Goal: Task Accomplishment & Management: Manage account settings

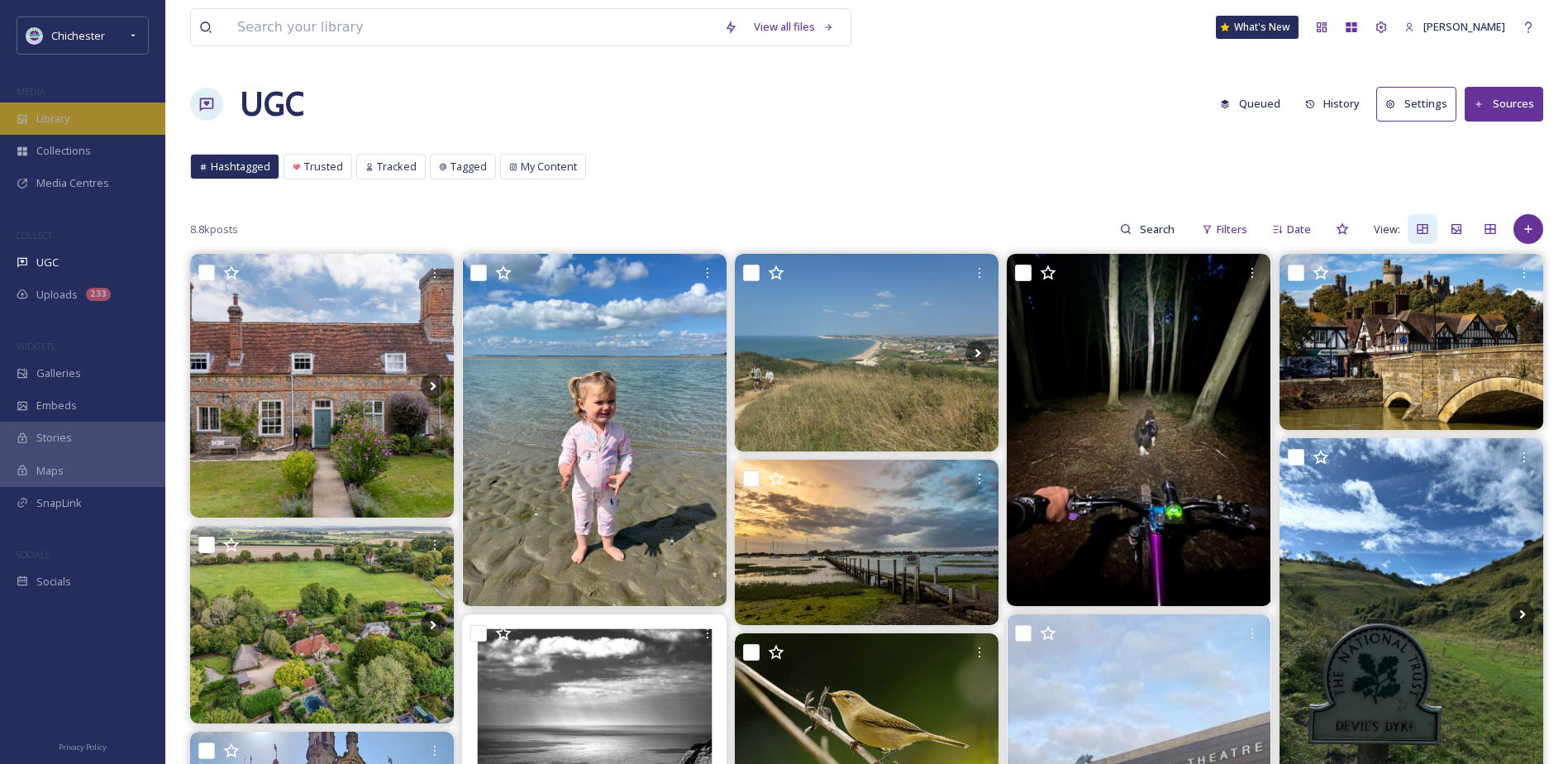
click at [126, 117] on div "Library" at bounding box center [83, 119] width 166 height 32
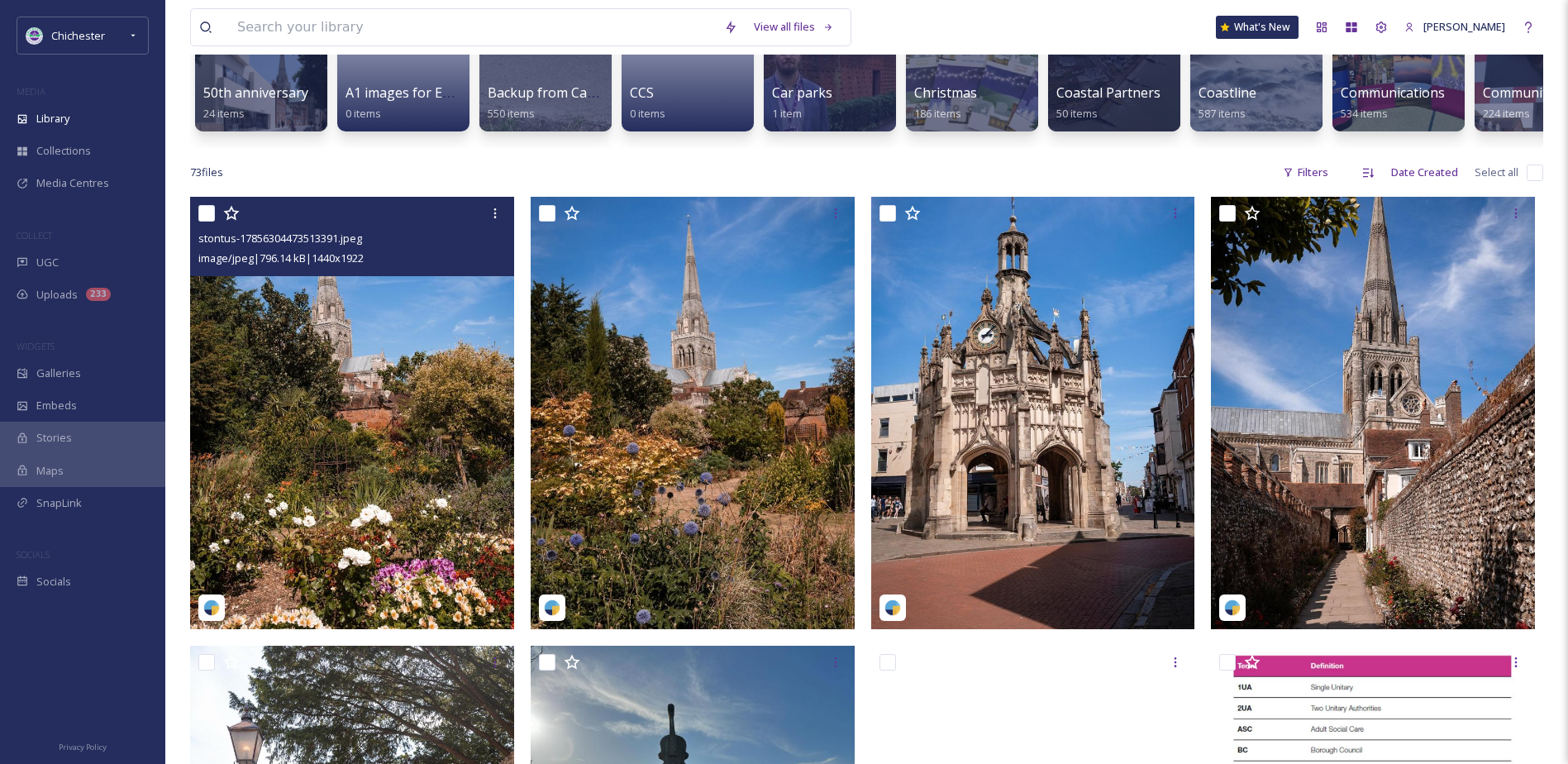
scroll to position [496, 0]
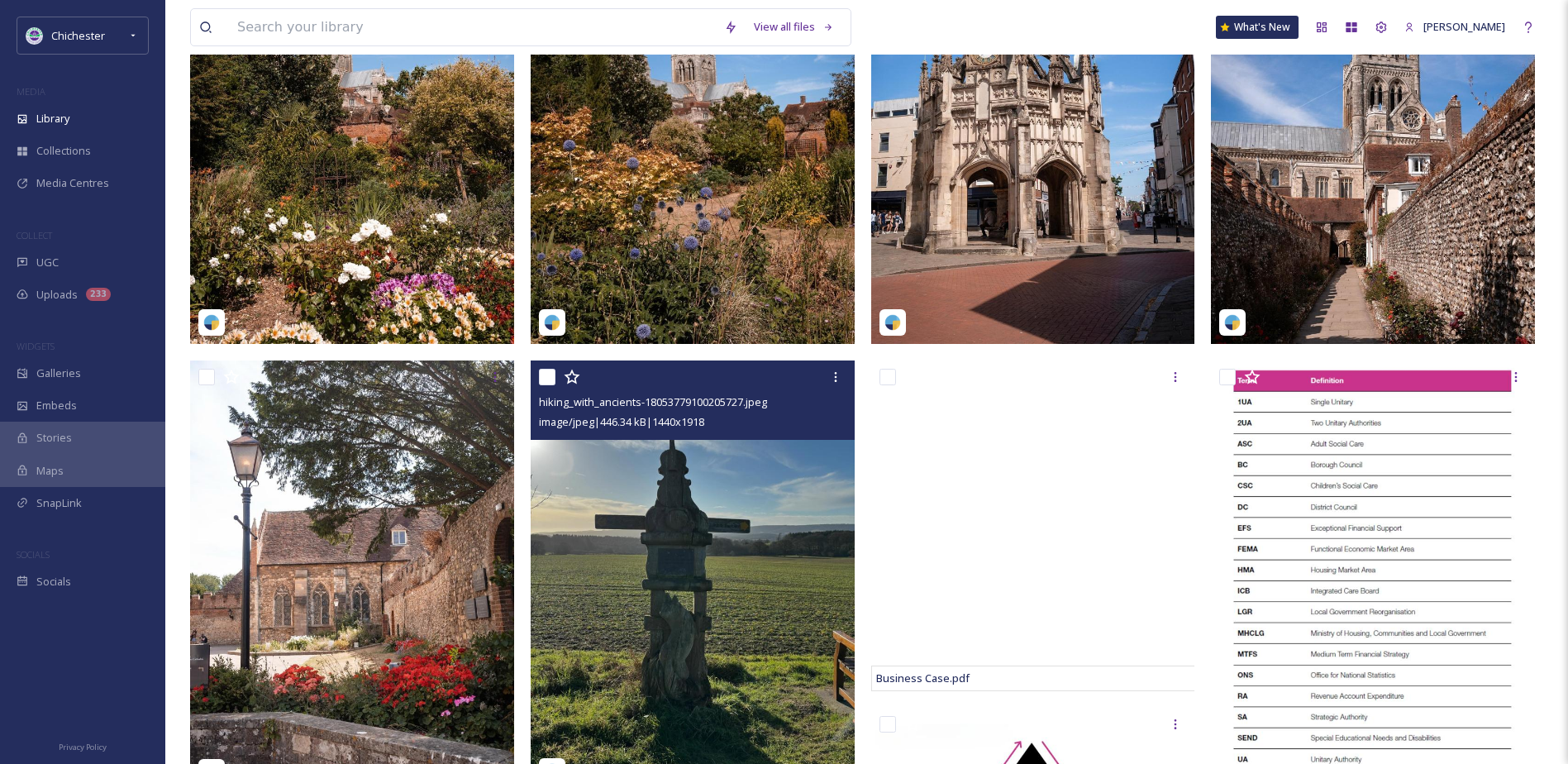
click at [544, 385] on input "checkbox" at bounding box center [547, 377] width 16 height 16
checkbox input "true"
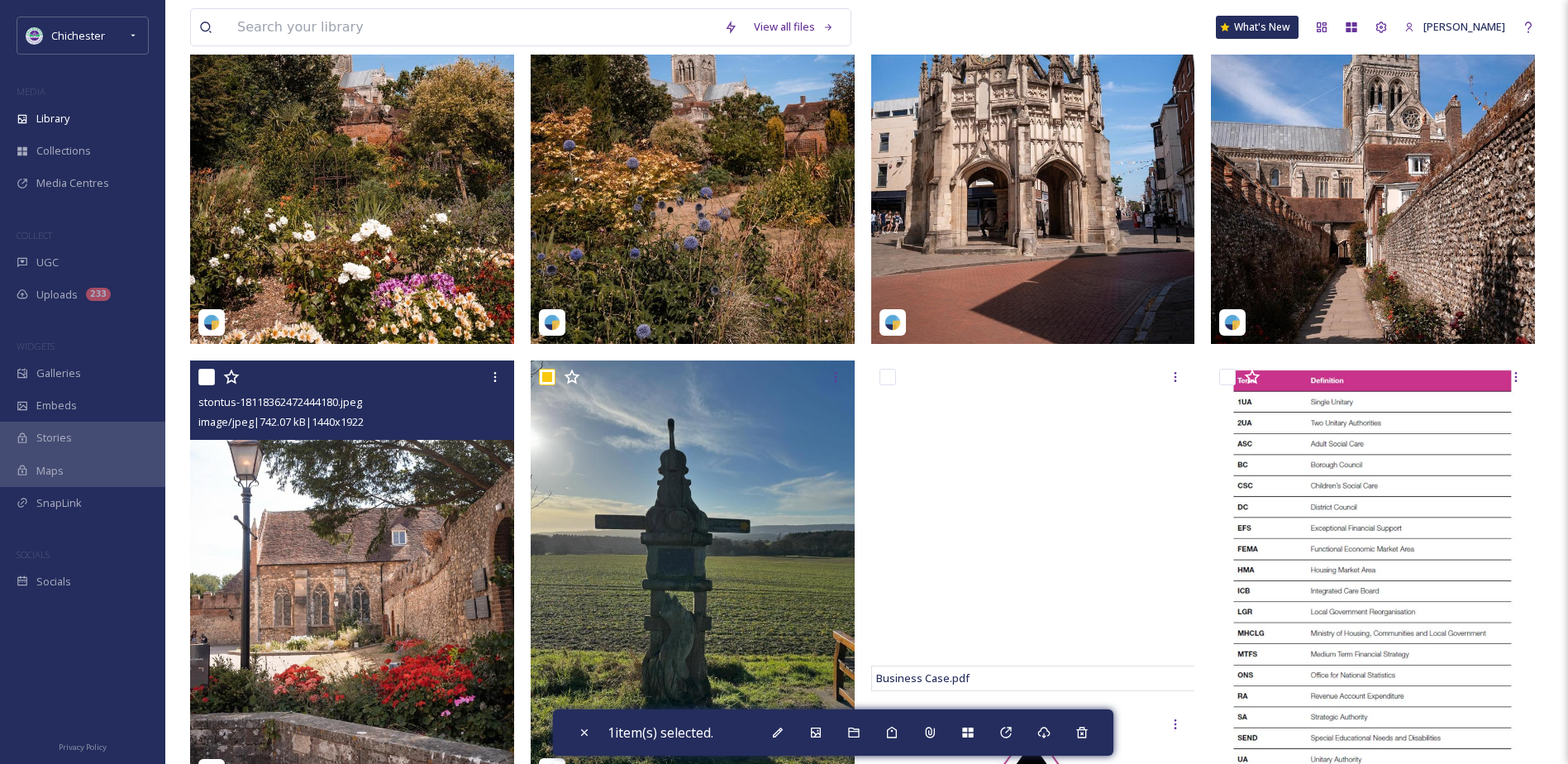
click at [202, 385] on input "checkbox" at bounding box center [207, 377] width 16 height 16
checkbox input "true"
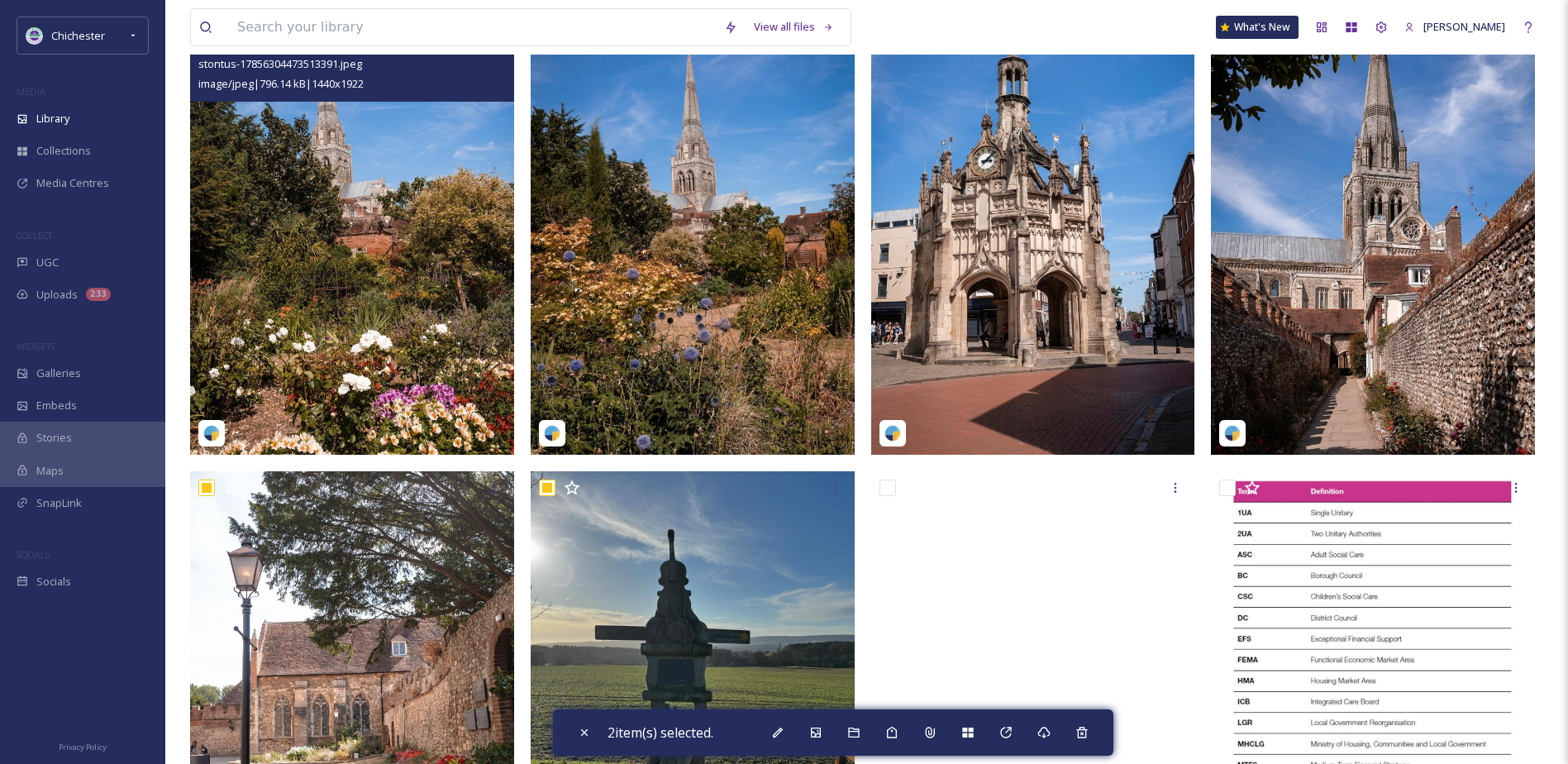
scroll to position [248, 0]
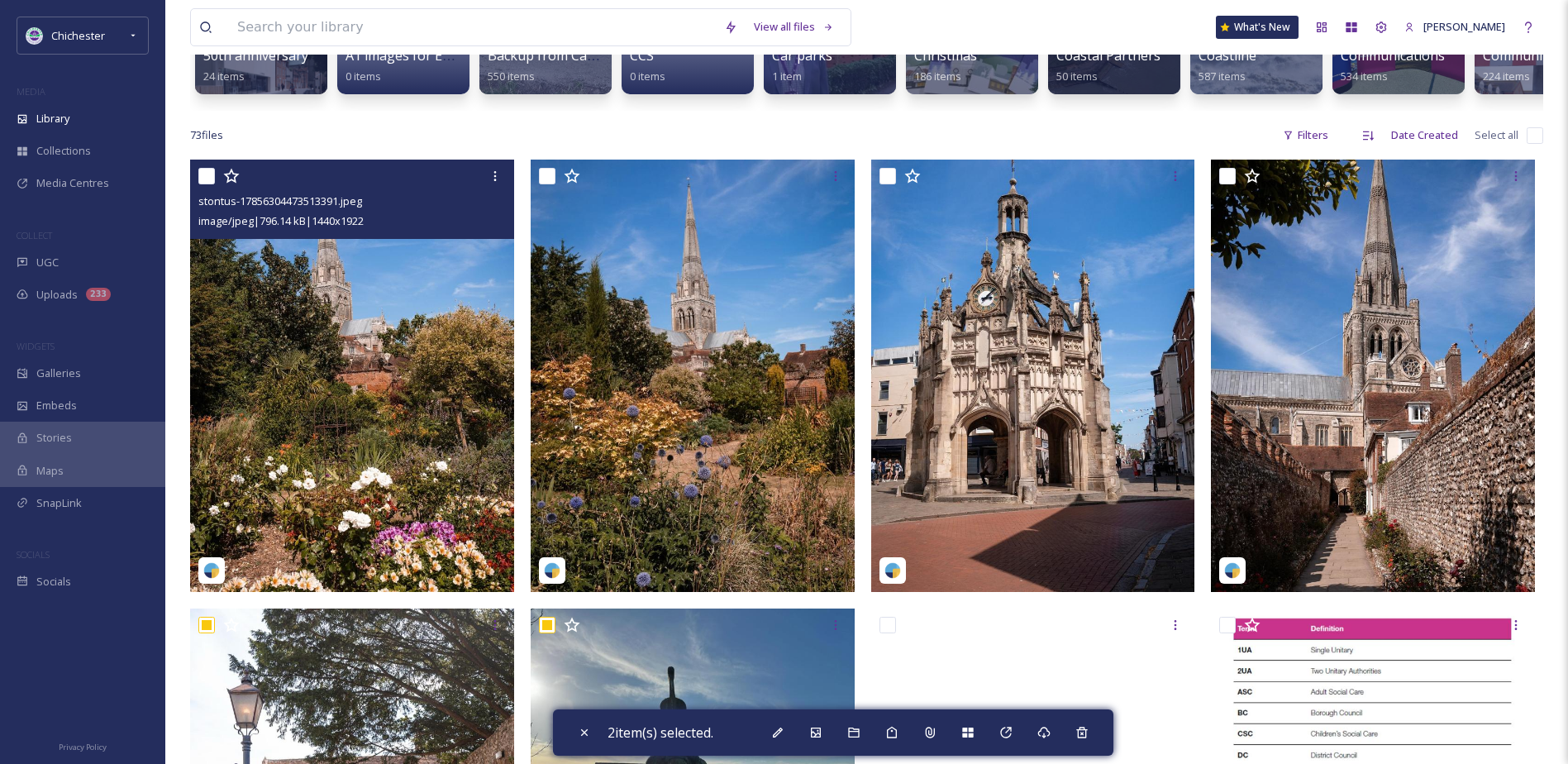
click at [202, 184] on input "checkbox" at bounding box center [207, 176] width 16 height 16
checkbox input "true"
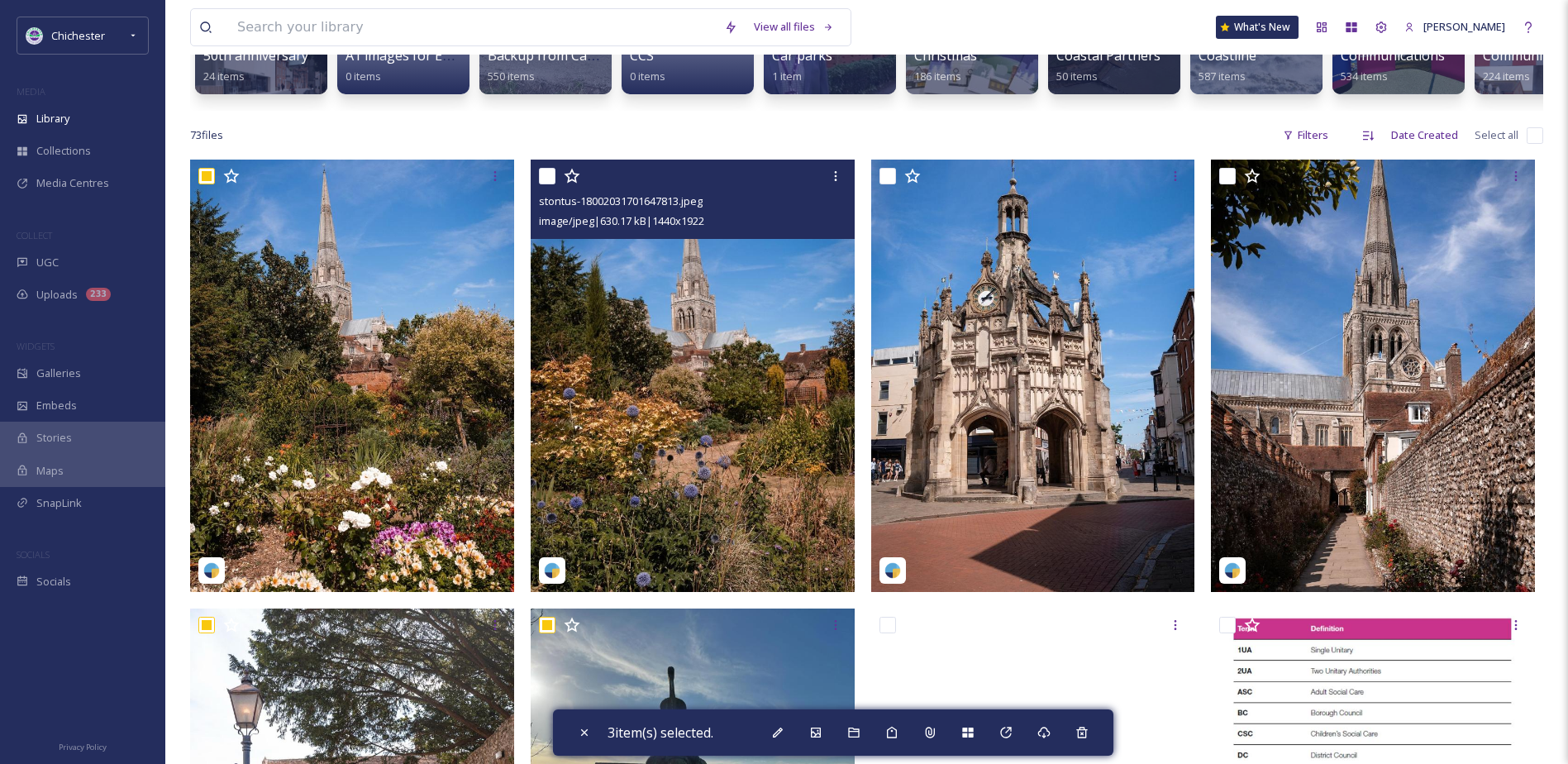
click at [540, 184] on input "checkbox" at bounding box center [547, 176] width 16 height 16
checkbox input "true"
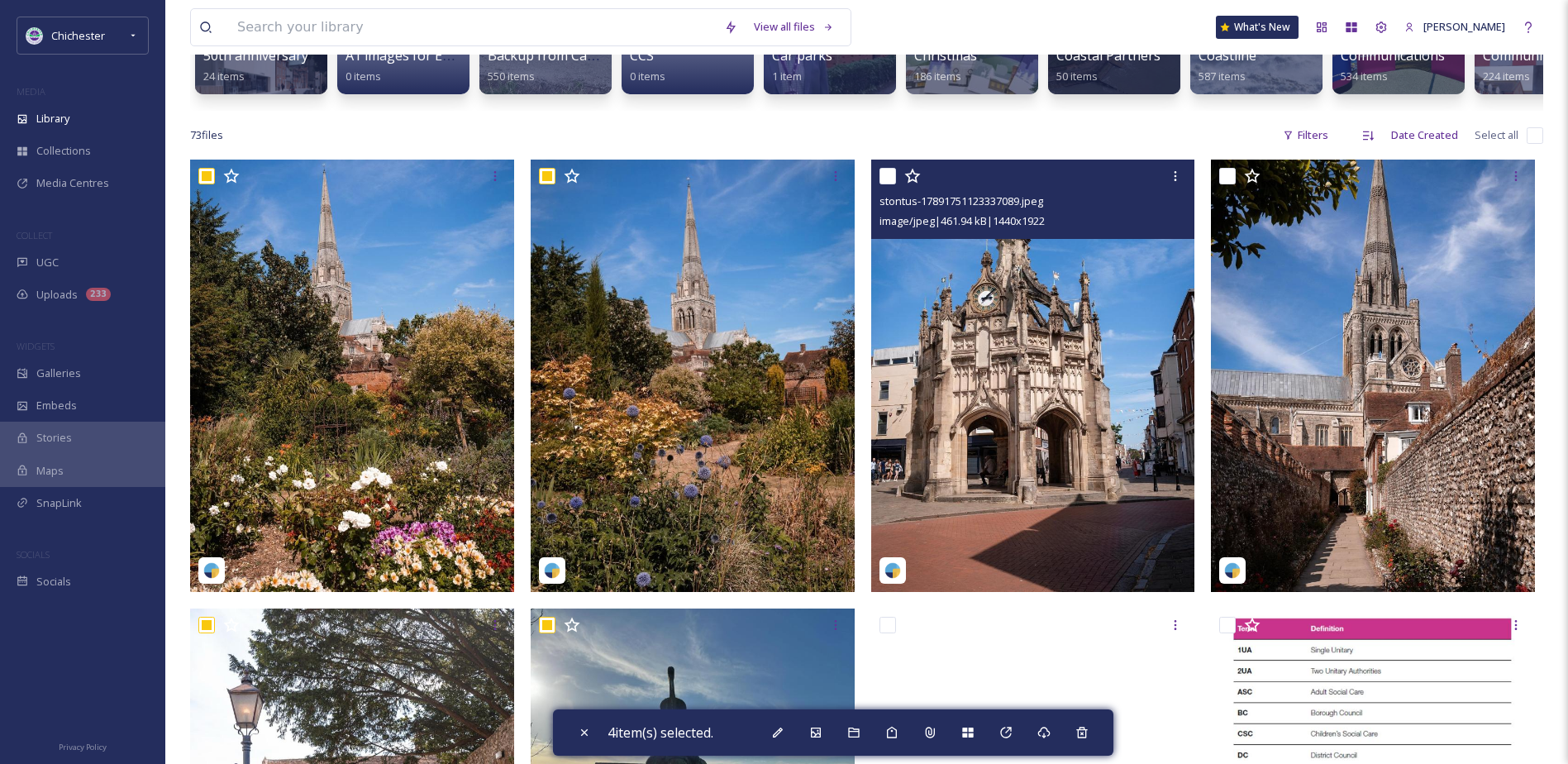
click at [891, 183] on input "checkbox" at bounding box center [888, 176] width 16 height 16
checkbox input "true"
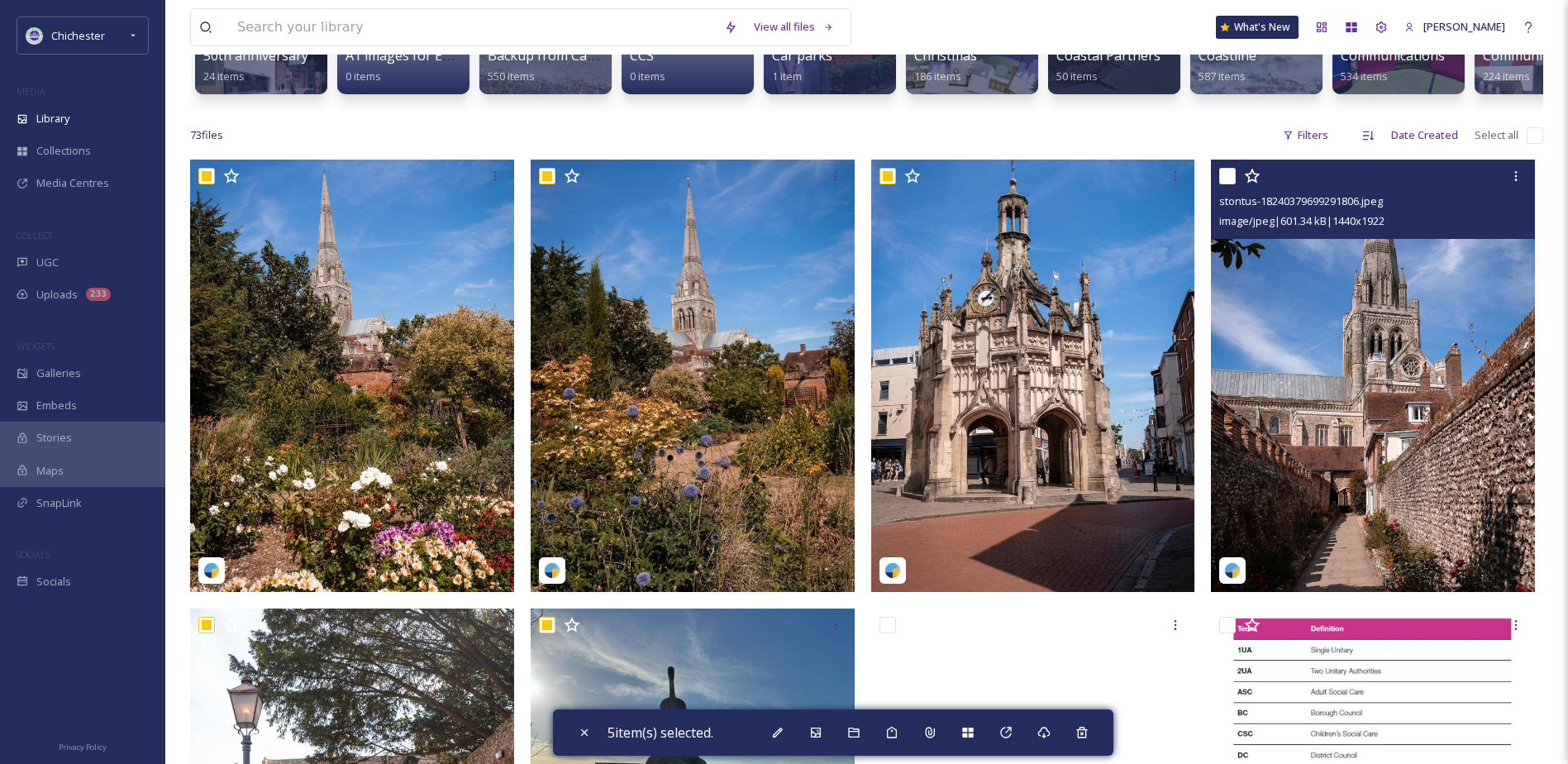
click at [1226, 184] on input "checkbox" at bounding box center [1227, 176] width 16 height 16
checkbox input "true"
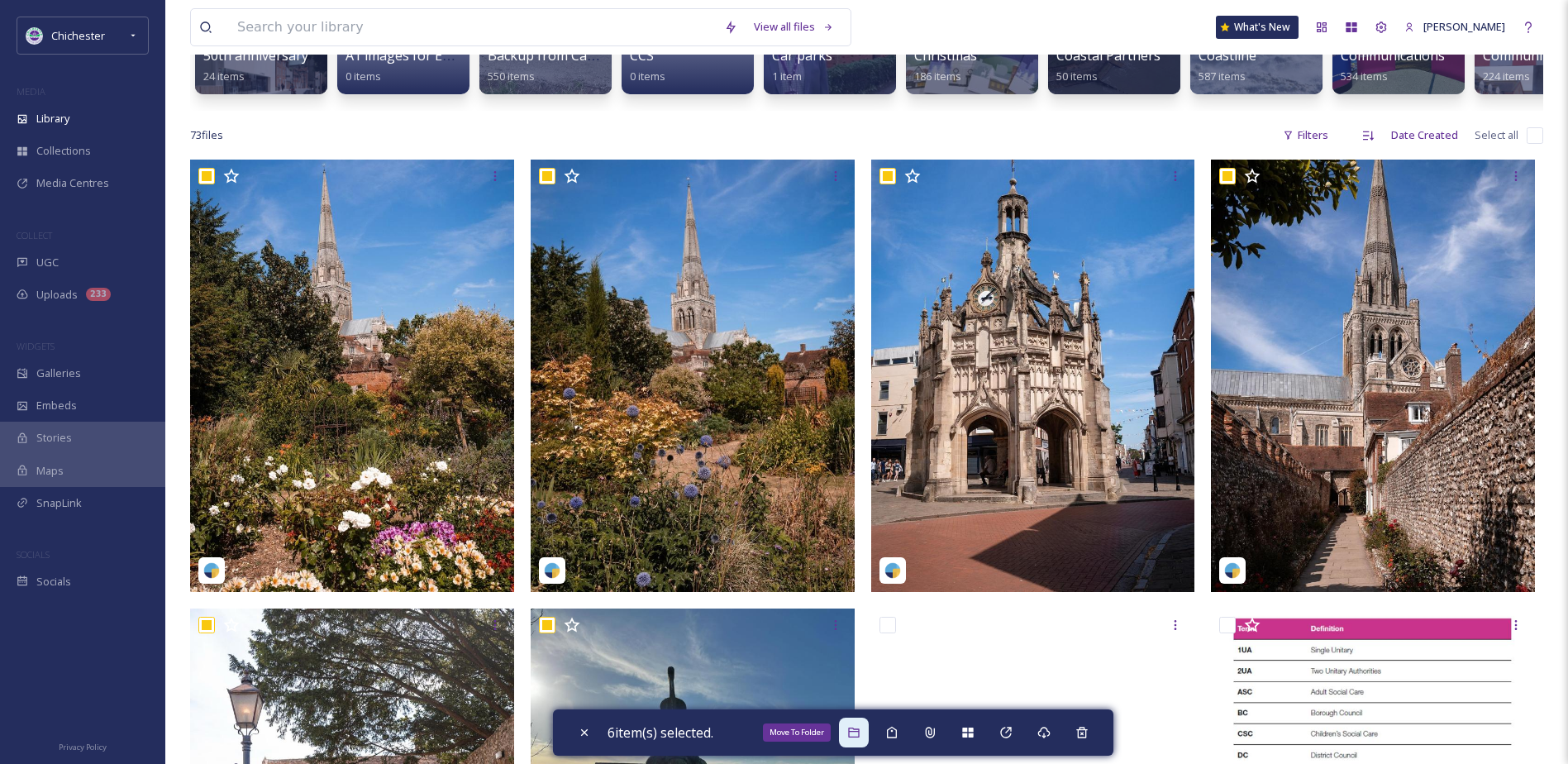
click at [853, 720] on div "Move To Folder" at bounding box center [854, 733] width 30 height 30
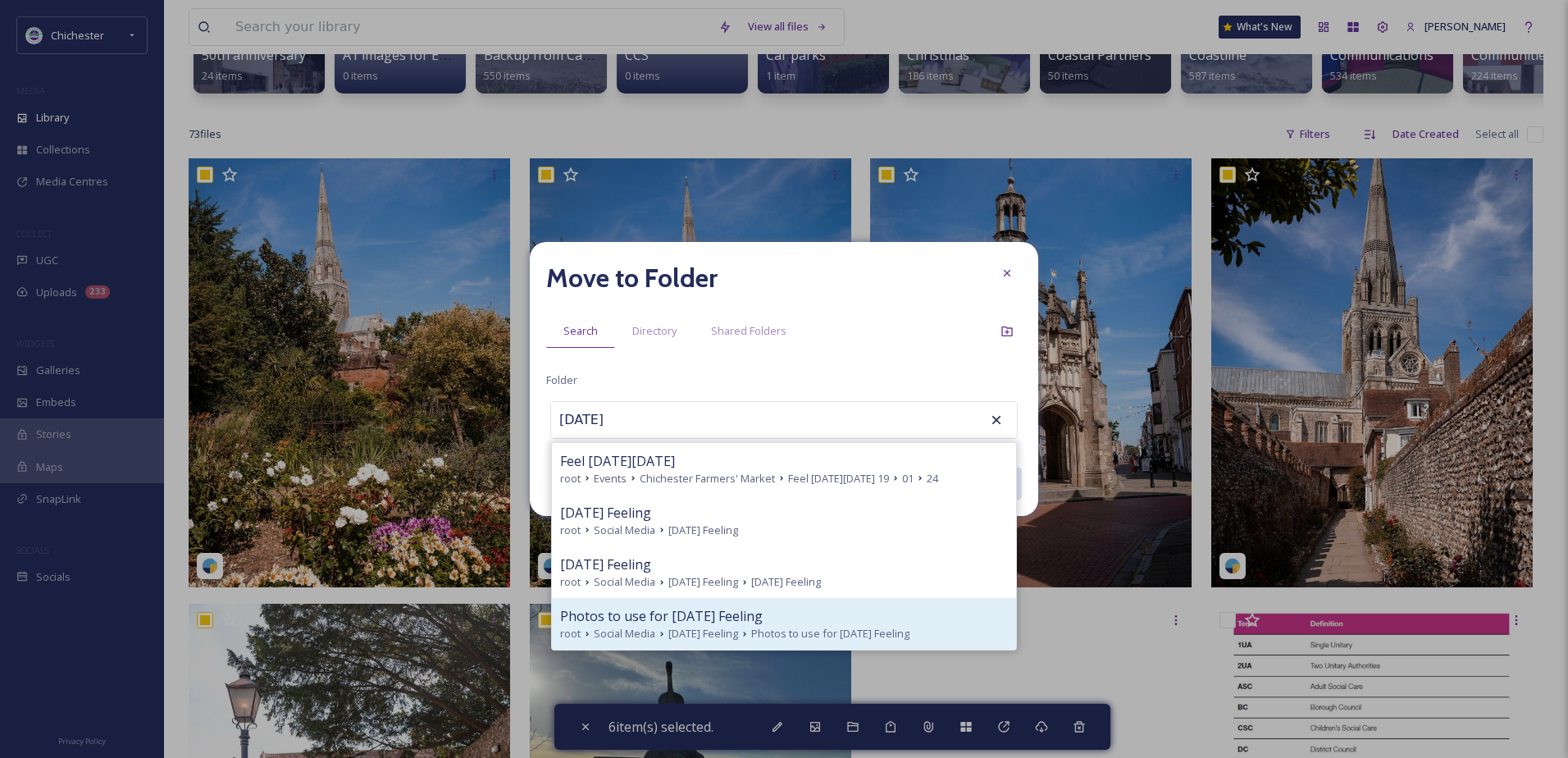
click at [656, 619] on span "Photos to use for [DATE] Feeling" at bounding box center [661, 616] width 203 height 20
type input "Photos to use for [DATE] Feeling"
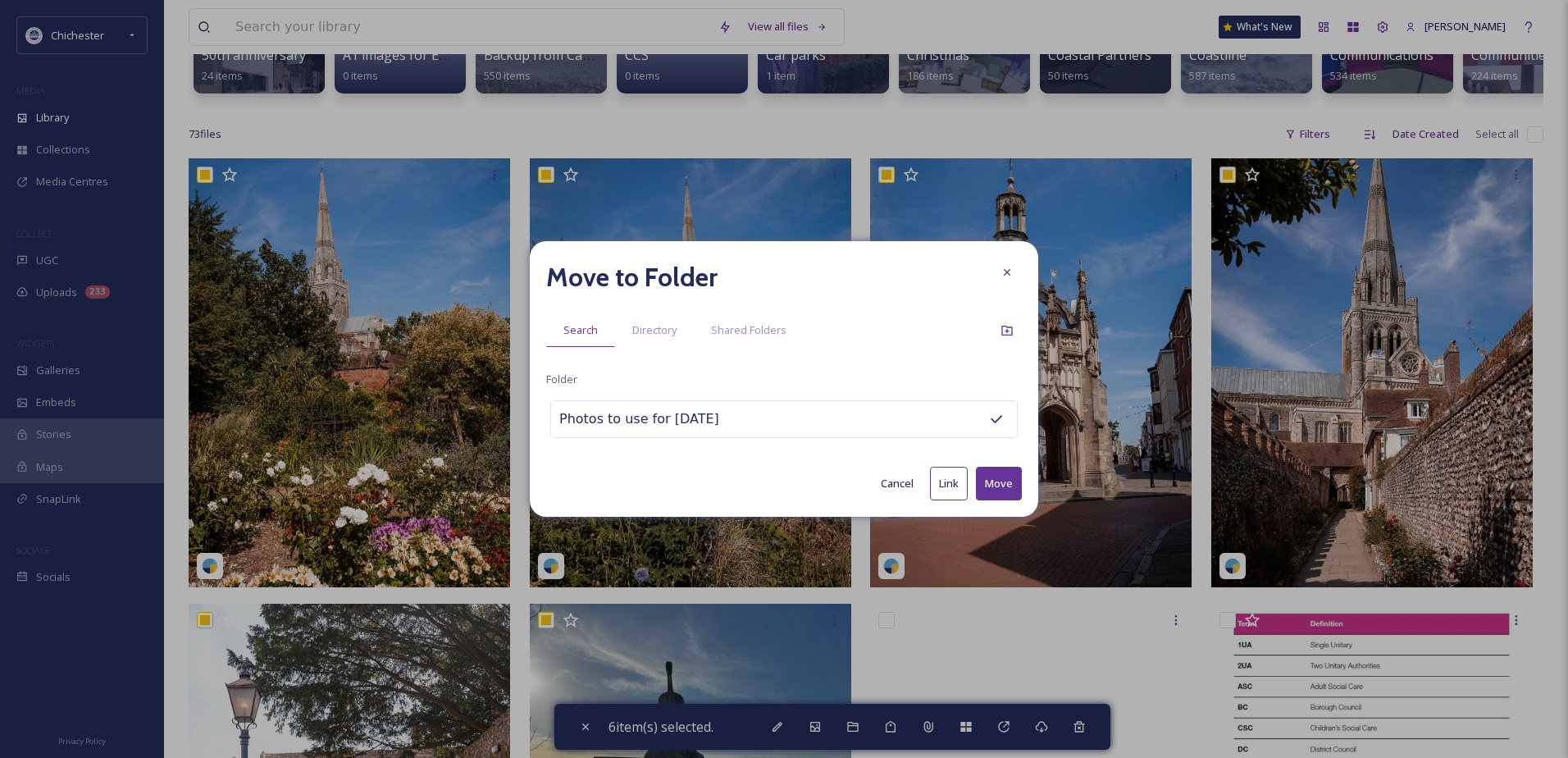
click at [995, 492] on button "Move" at bounding box center [998, 484] width 46 height 34
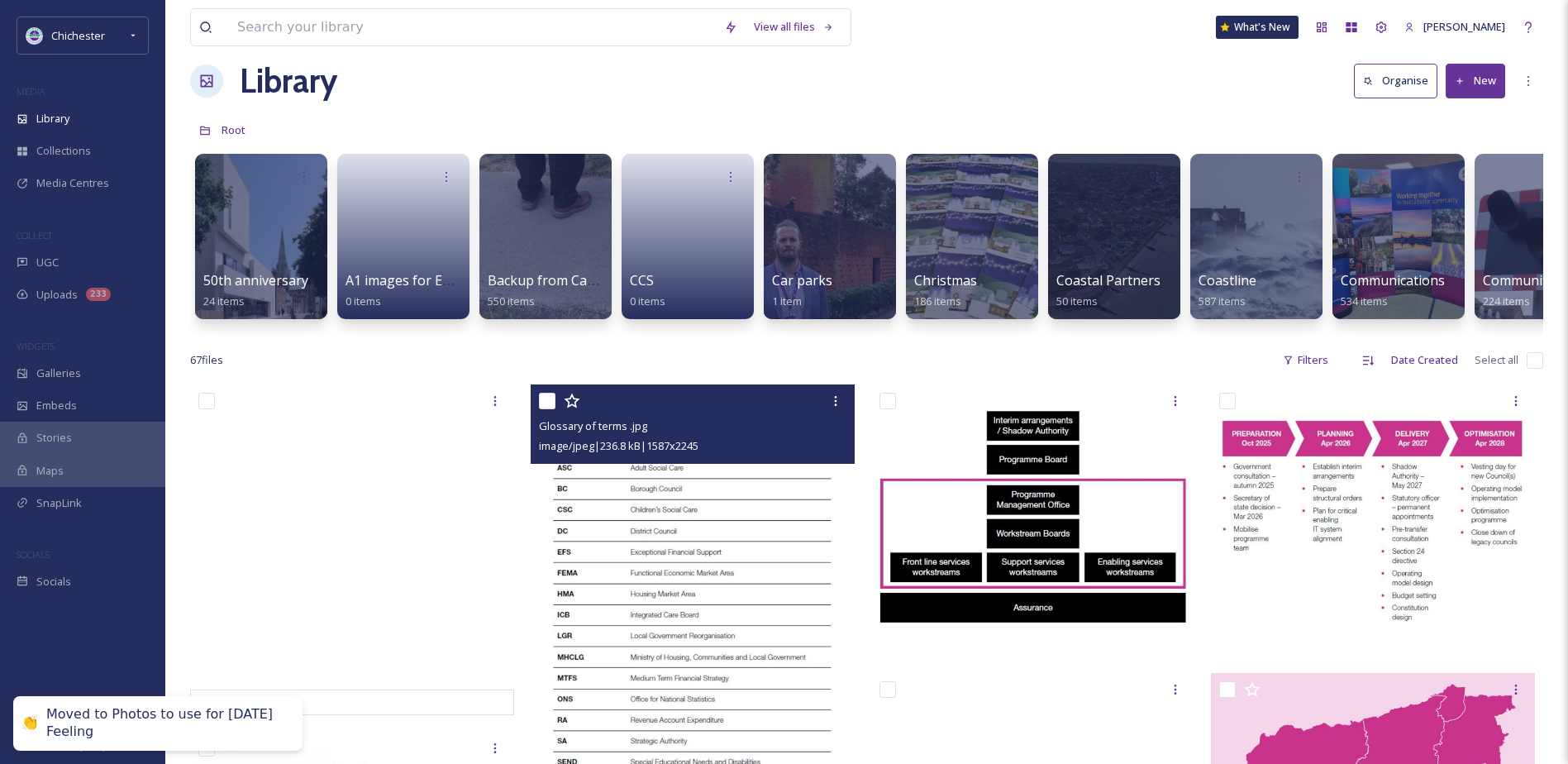
scroll to position [0, 0]
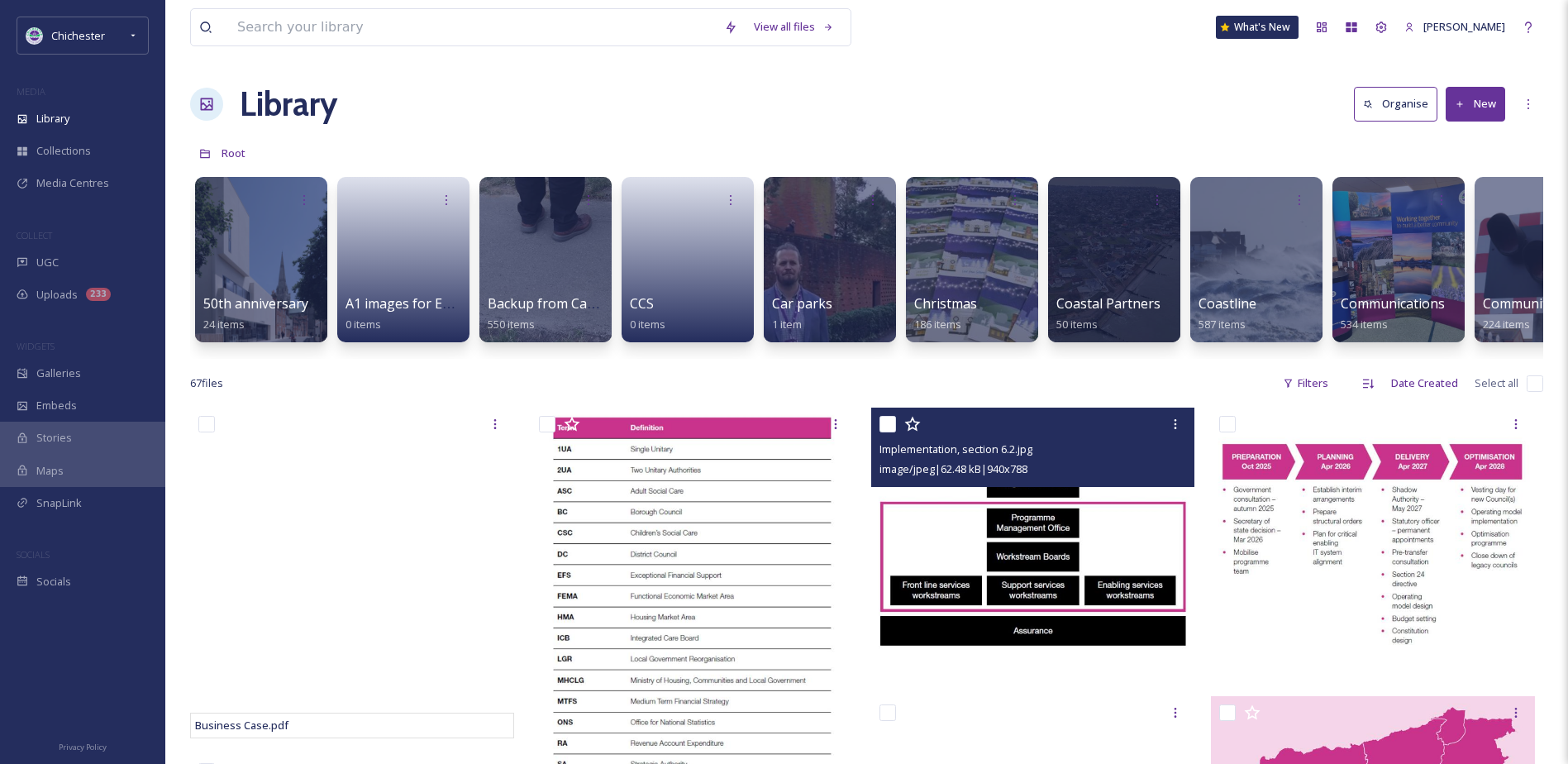
click at [1090, 585] on img at bounding box center [1033, 544] width 324 height 272
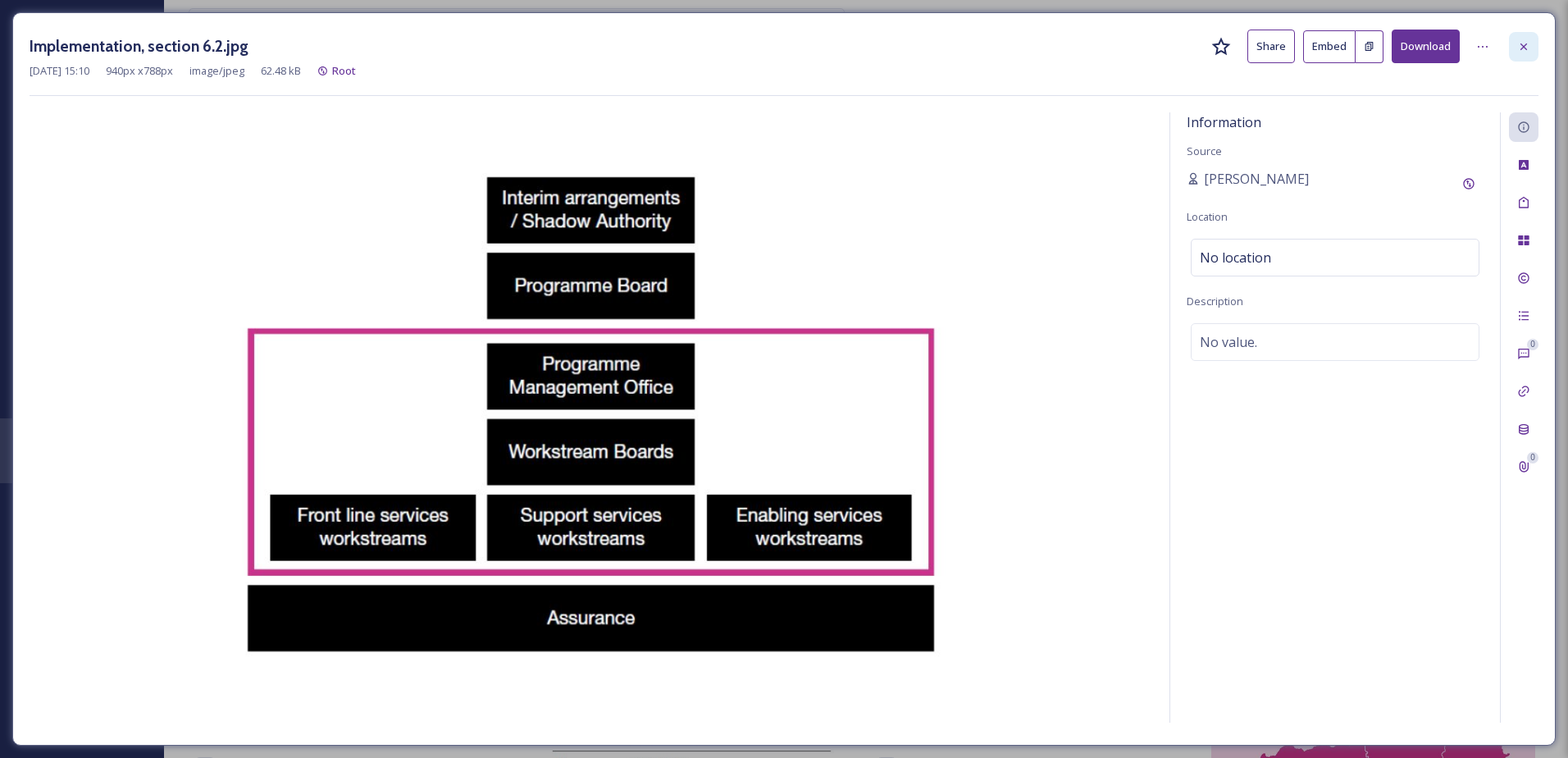
click at [1532, 44] on div at bounding box center [1523, 46] width 29 height 29
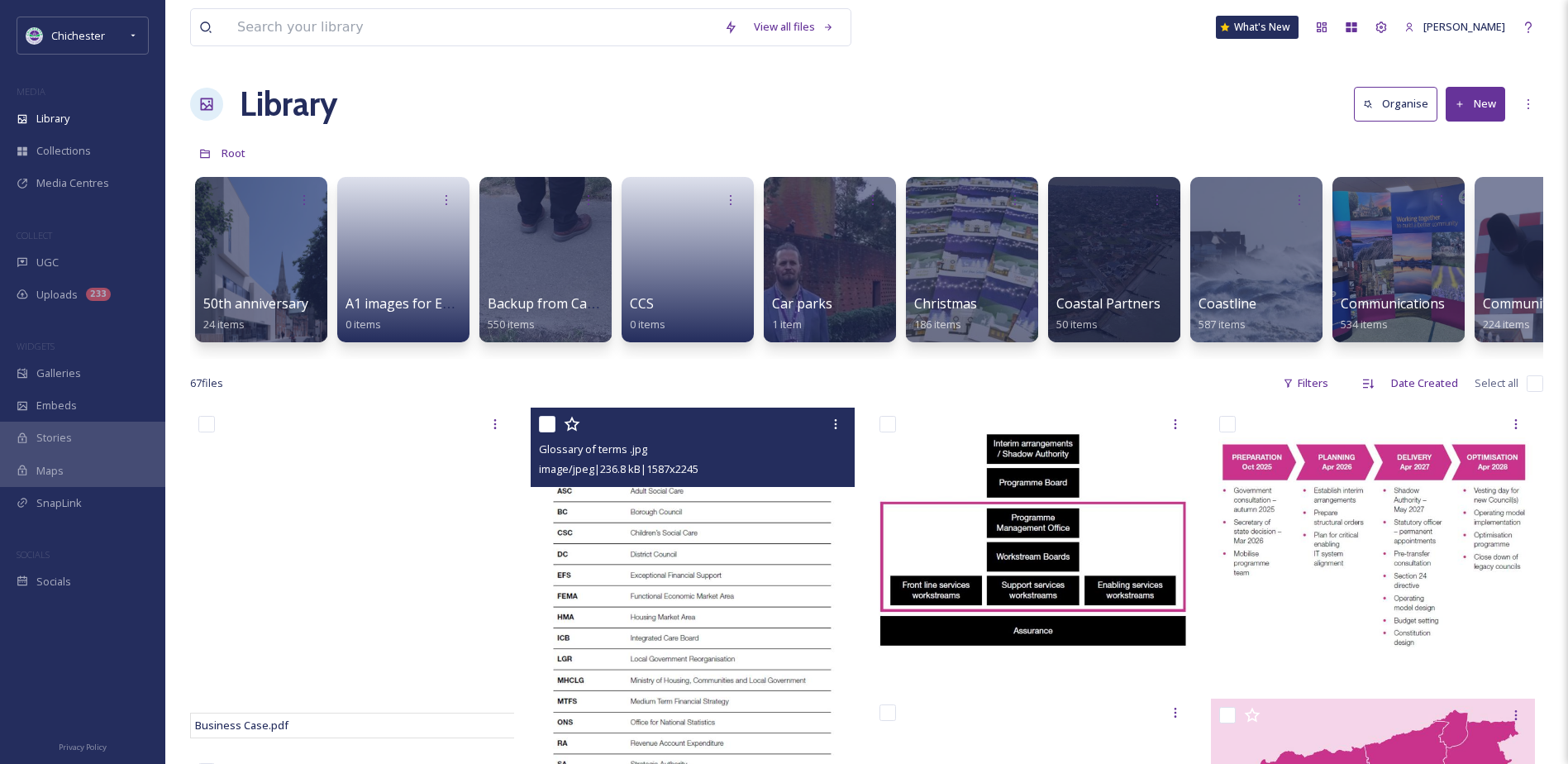
click at [549, 433] on input "checkbox" at bounding box center [547, 424] width 16 height 16
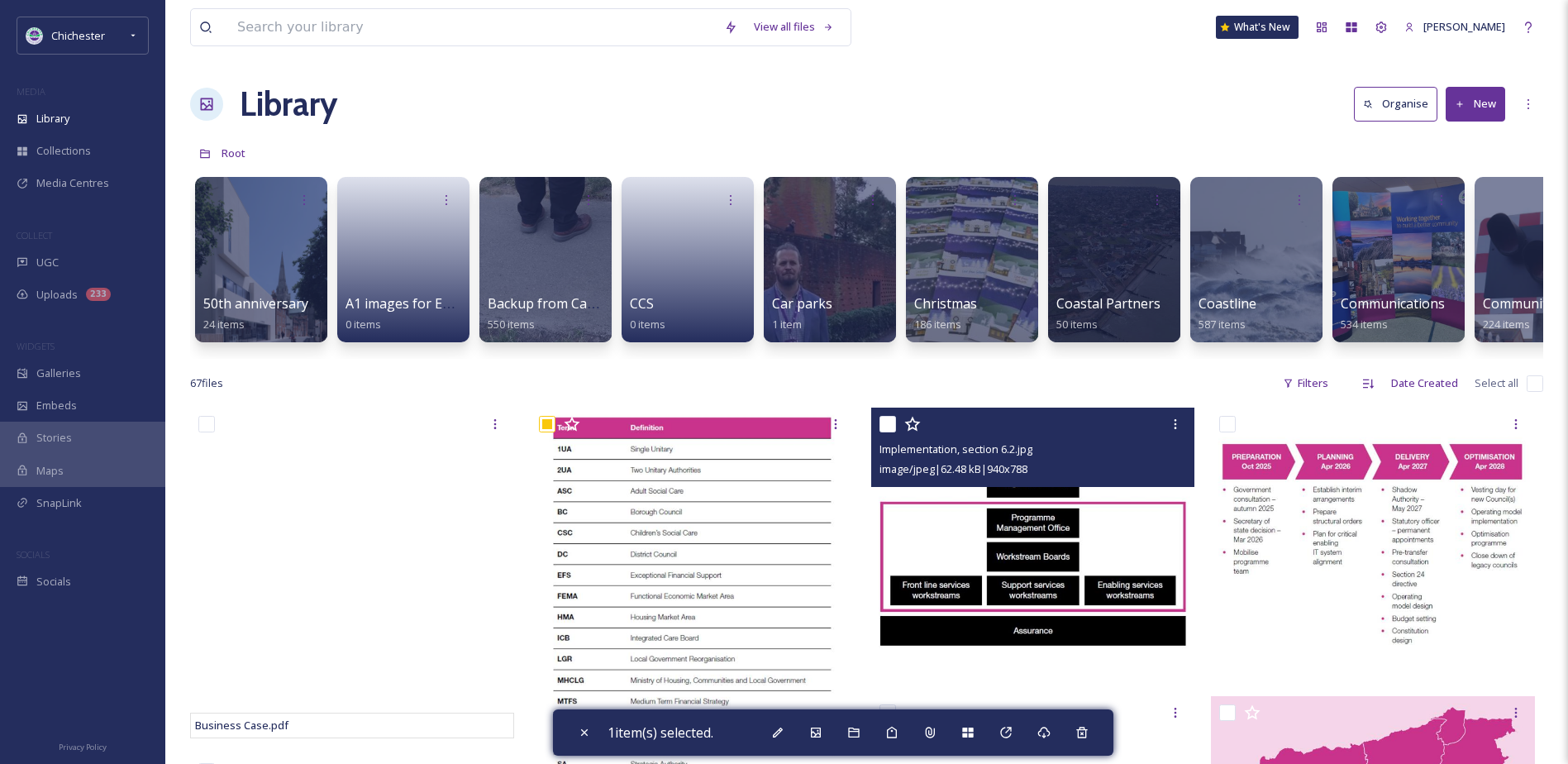
scroll to position [248, 0]
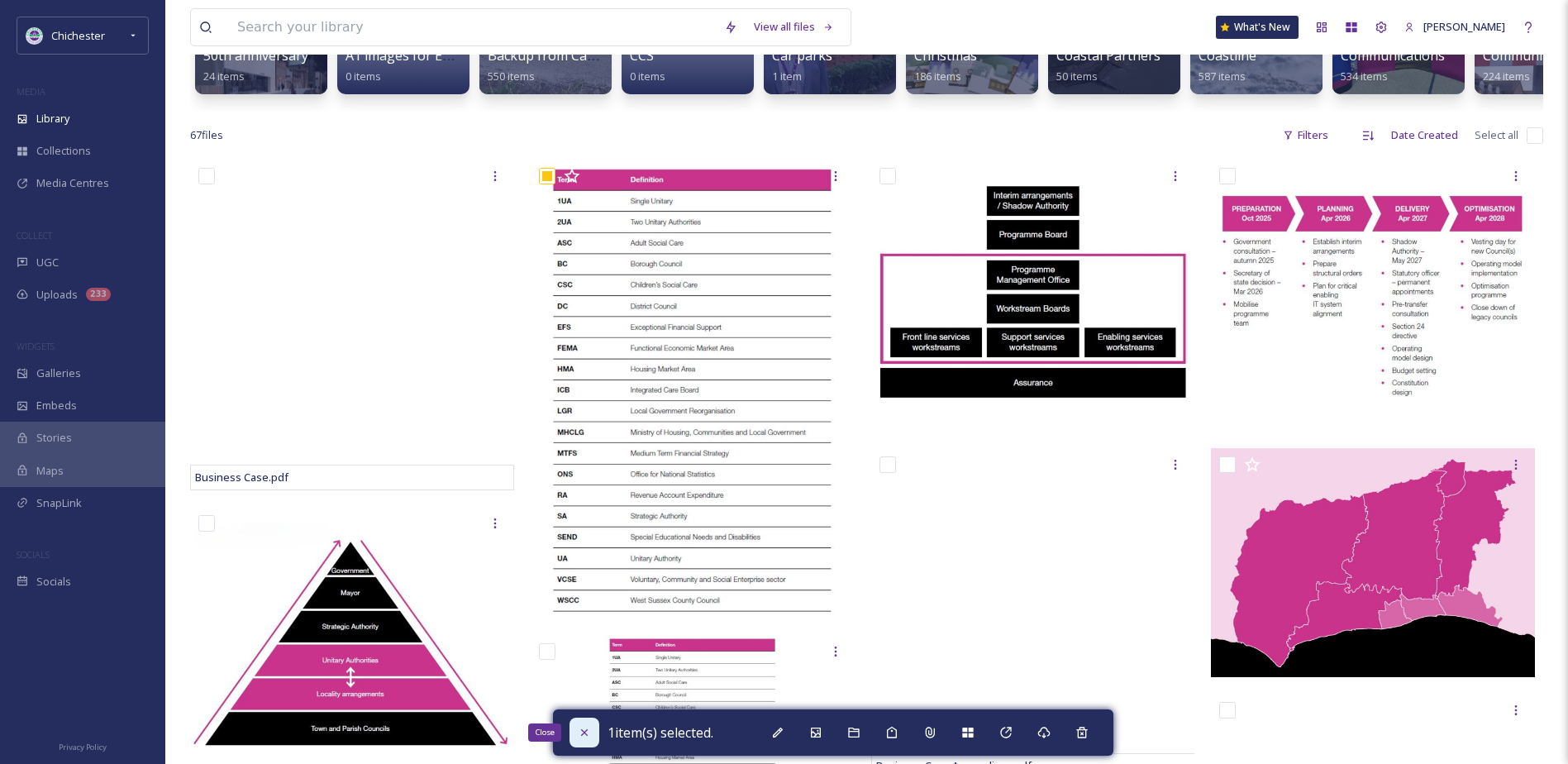
click at [582, 729] on icon at bounding box center [584, 733] width 13 height 13
checkbox input "false"
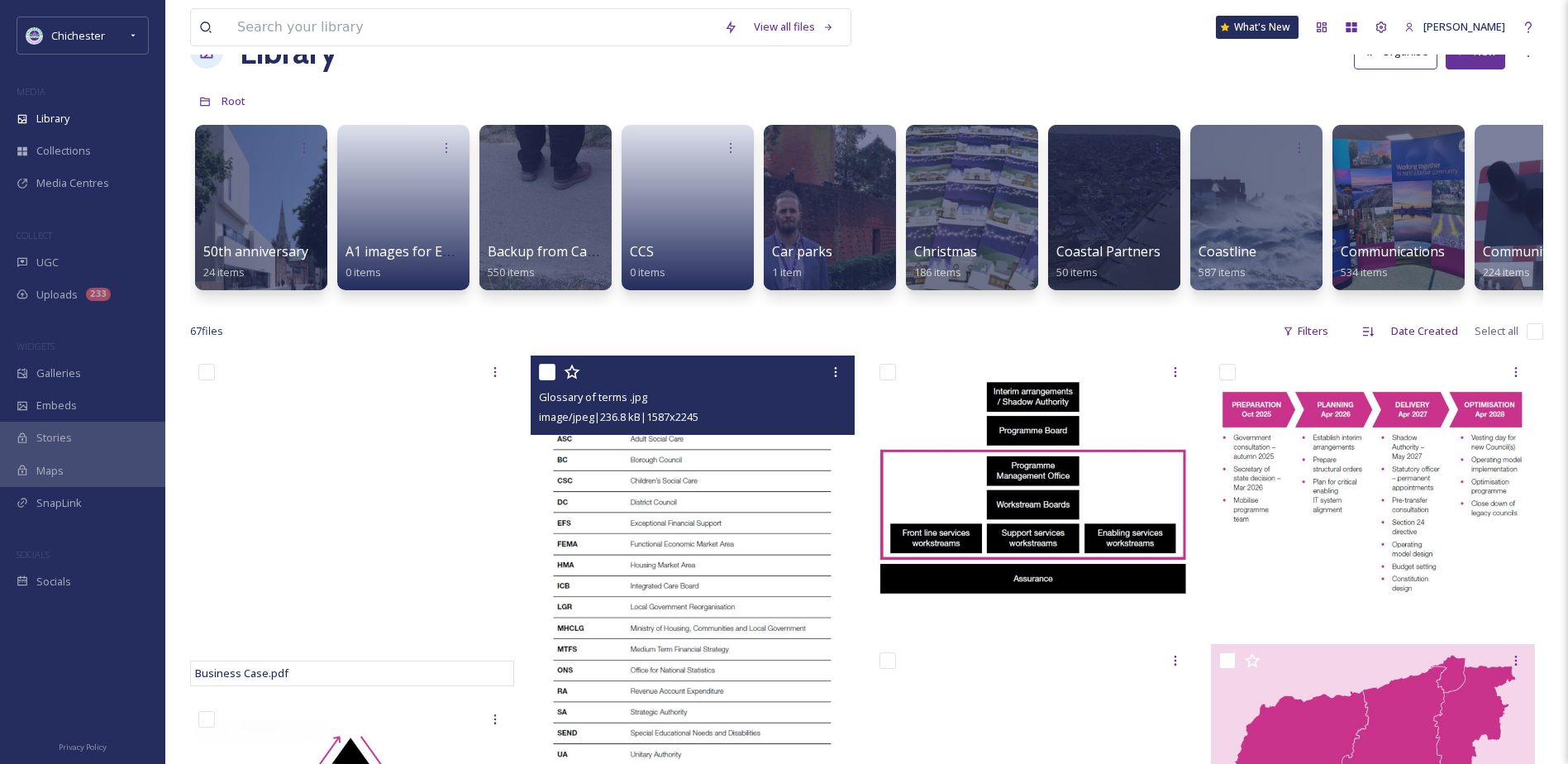
scroll to position [0, 0]
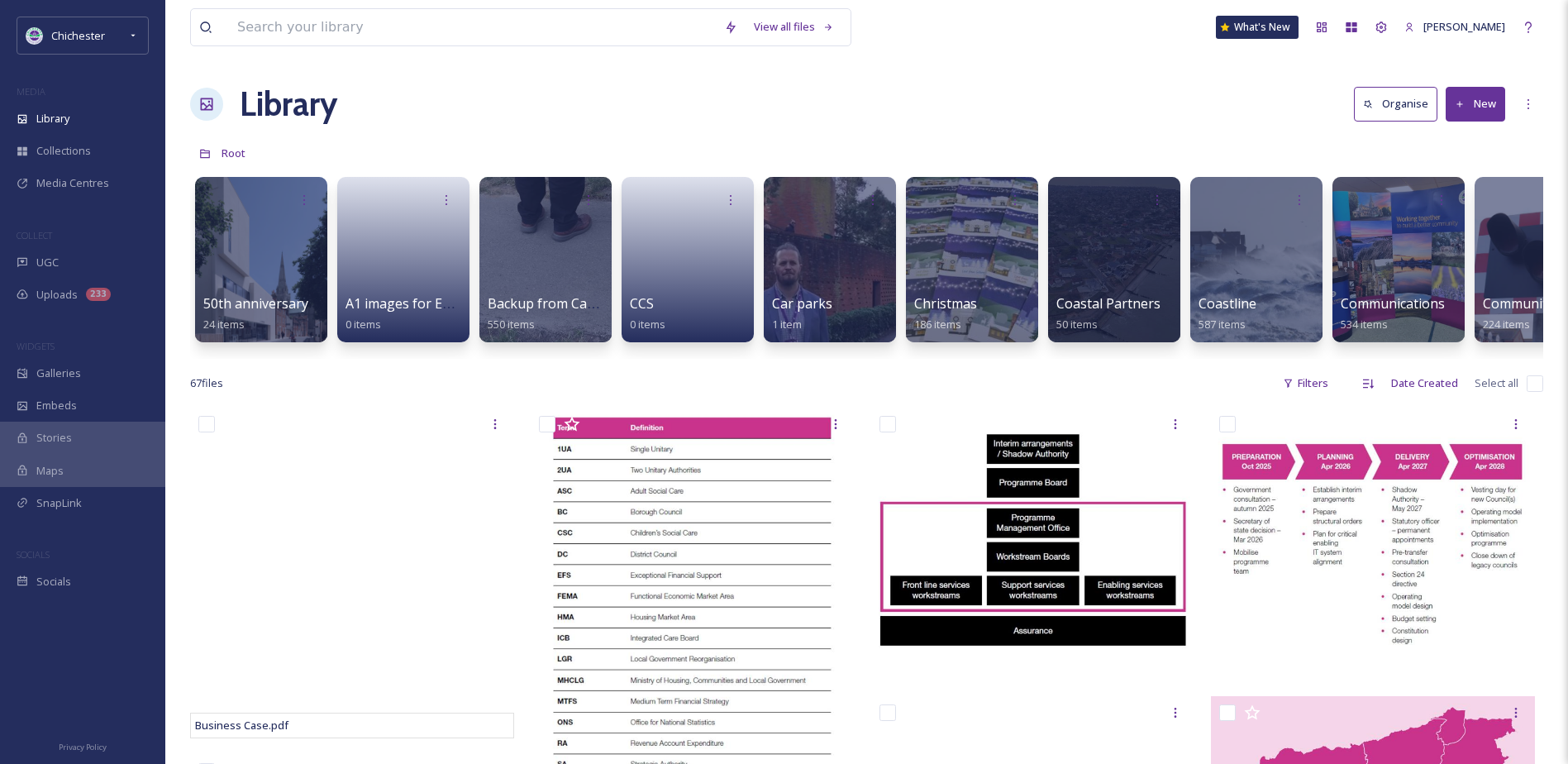
click at [644, 385] on div "67 file s Filters Date Created Select all" at bounding box center [866, 383] width 1353 height 32
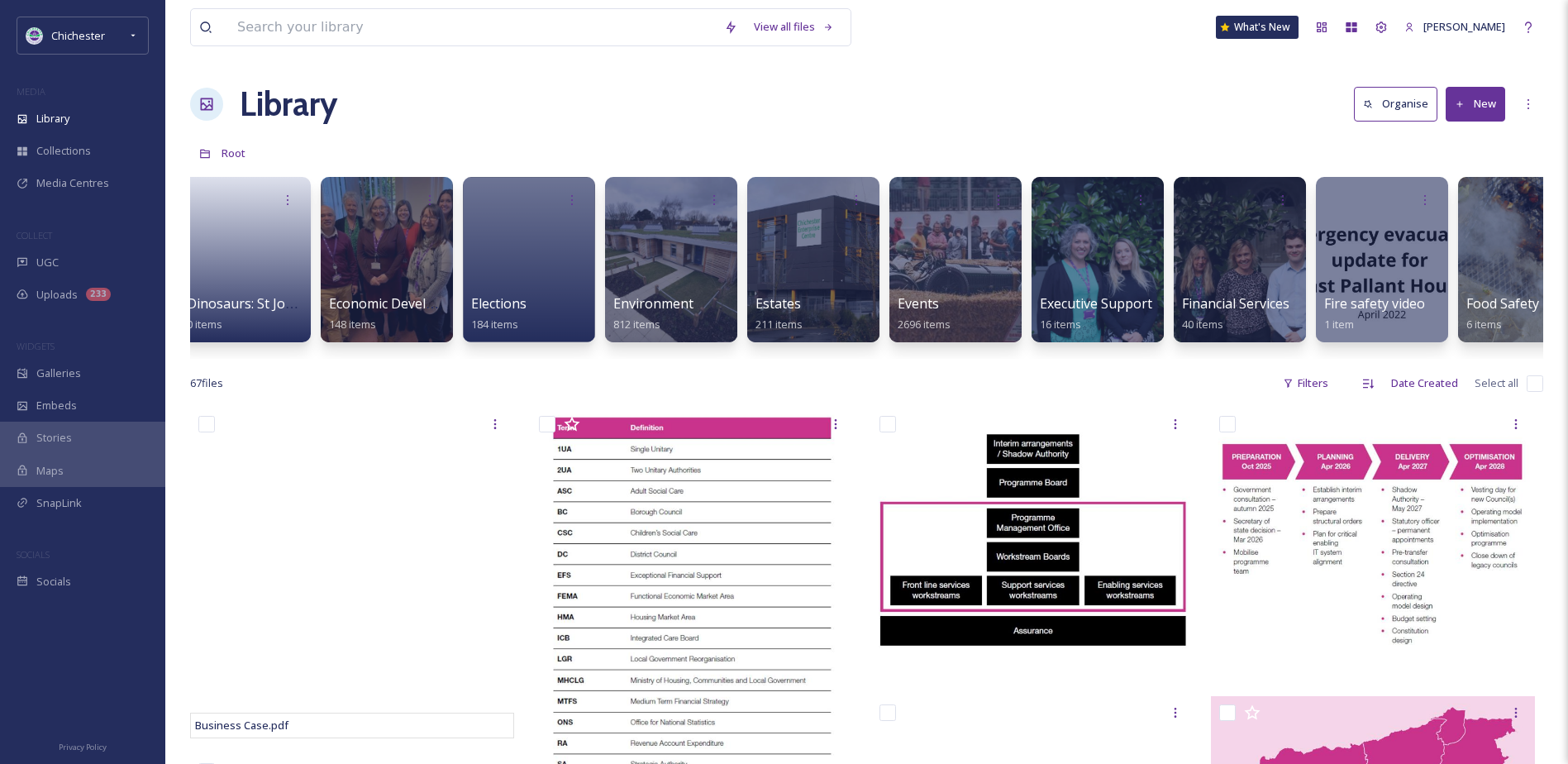
scroll to position [0, 2519]
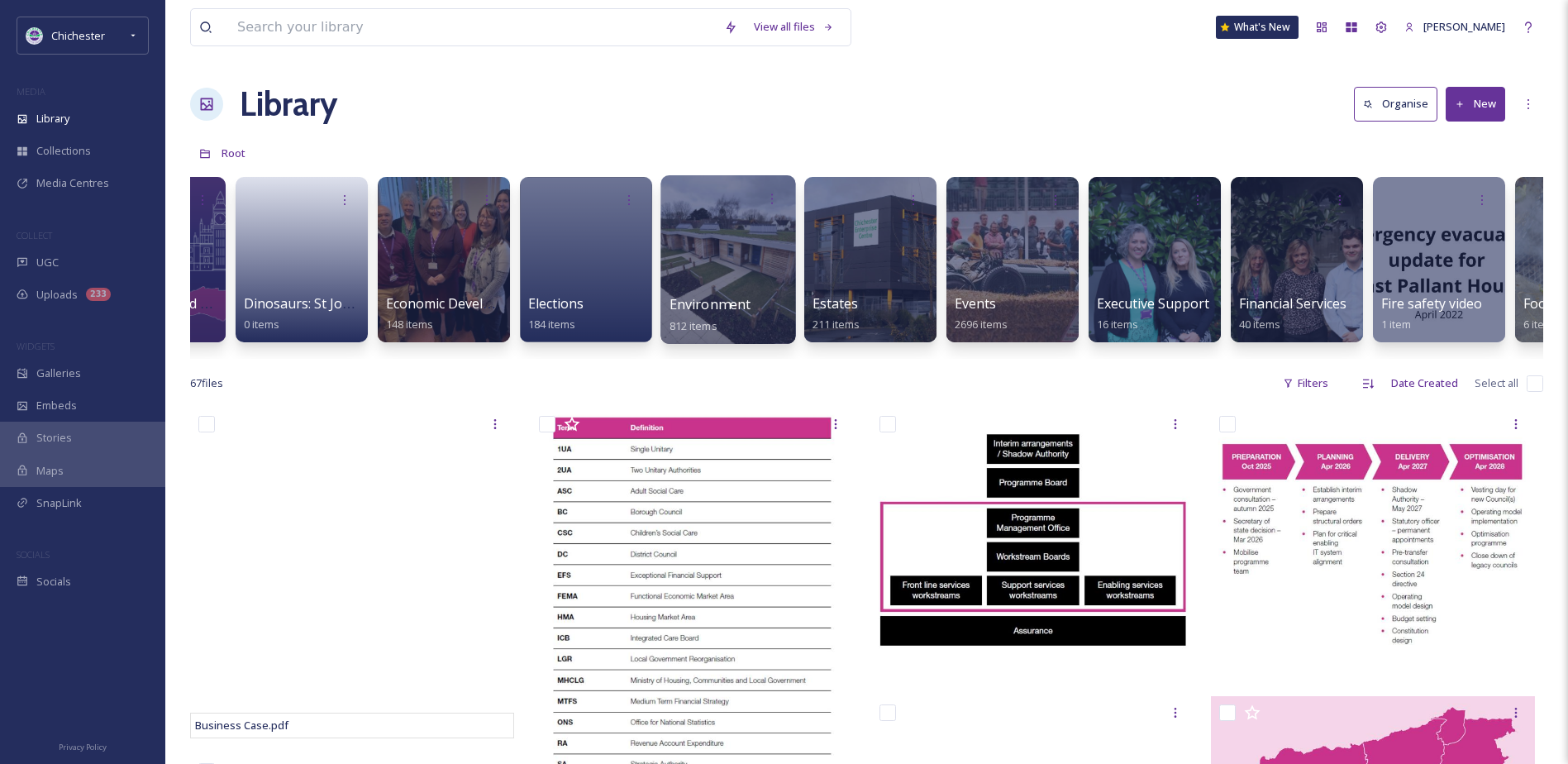
click at [682, 309] on span "Environment" at bounding box center [710, 304] width 82 height 18
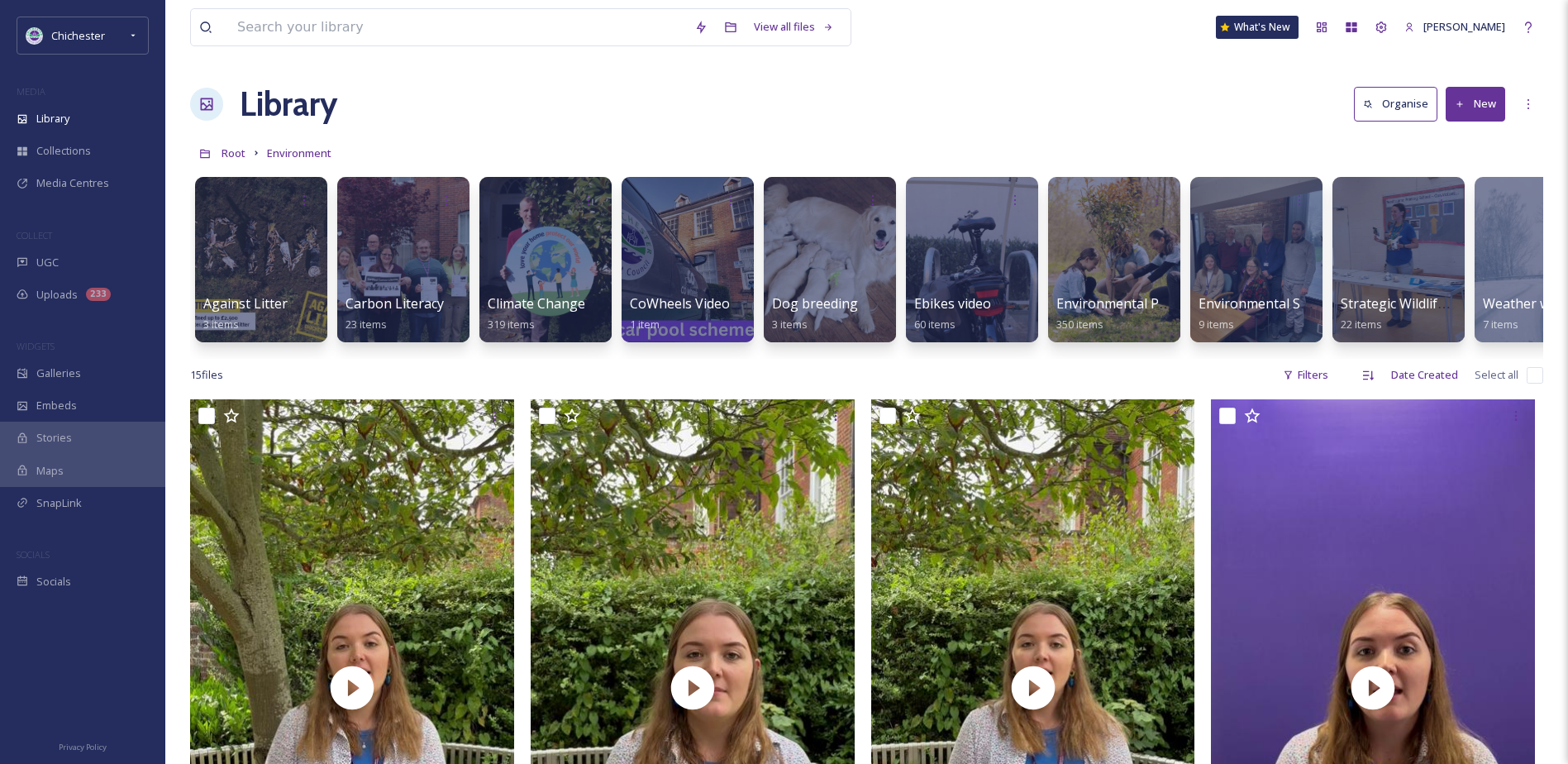
scroll to position [0, 68]
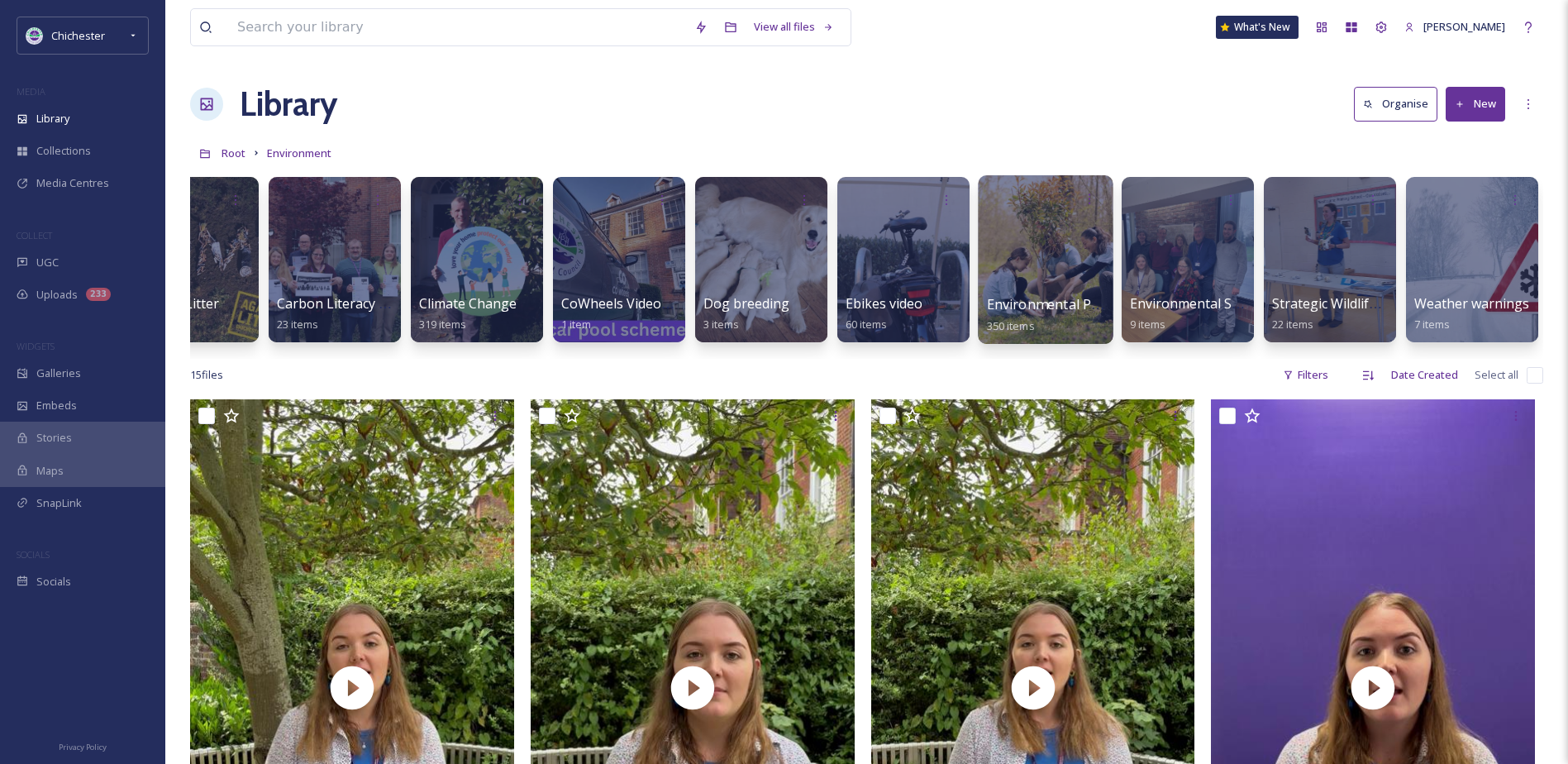
click at [999, 250] on div at bounding box center [1045, 259] width 135 height 168
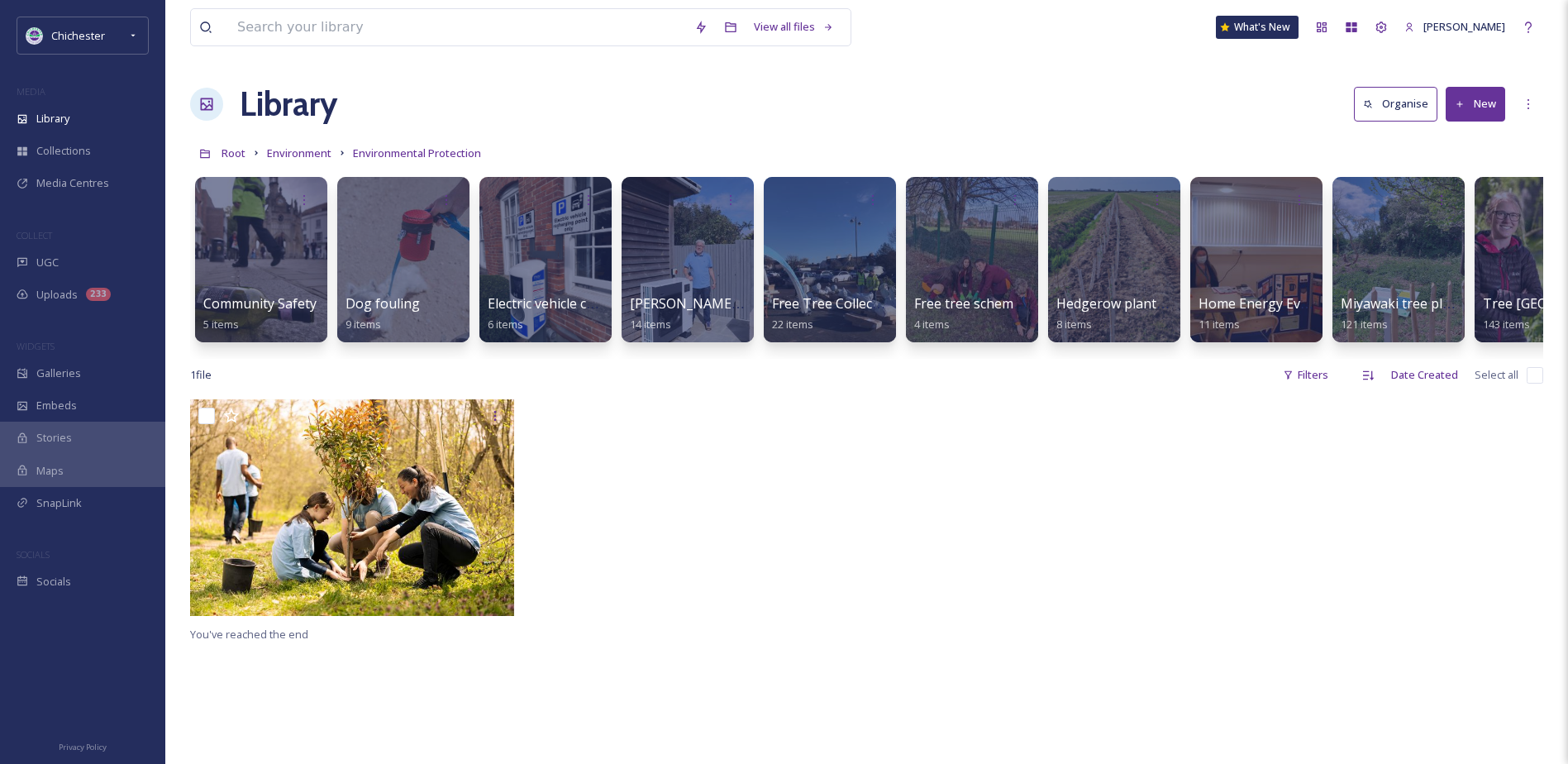
drag, startPoint x: 583, startPoint y: 355, endPoint x: 654, endPoint y: 355, distance: 71.0
click at [654, 355] on div "Community Safety 5 items Dog fouling 9 items Electric vehicle charging point co…" at bounding box center [866, 263] width 1353 height 190
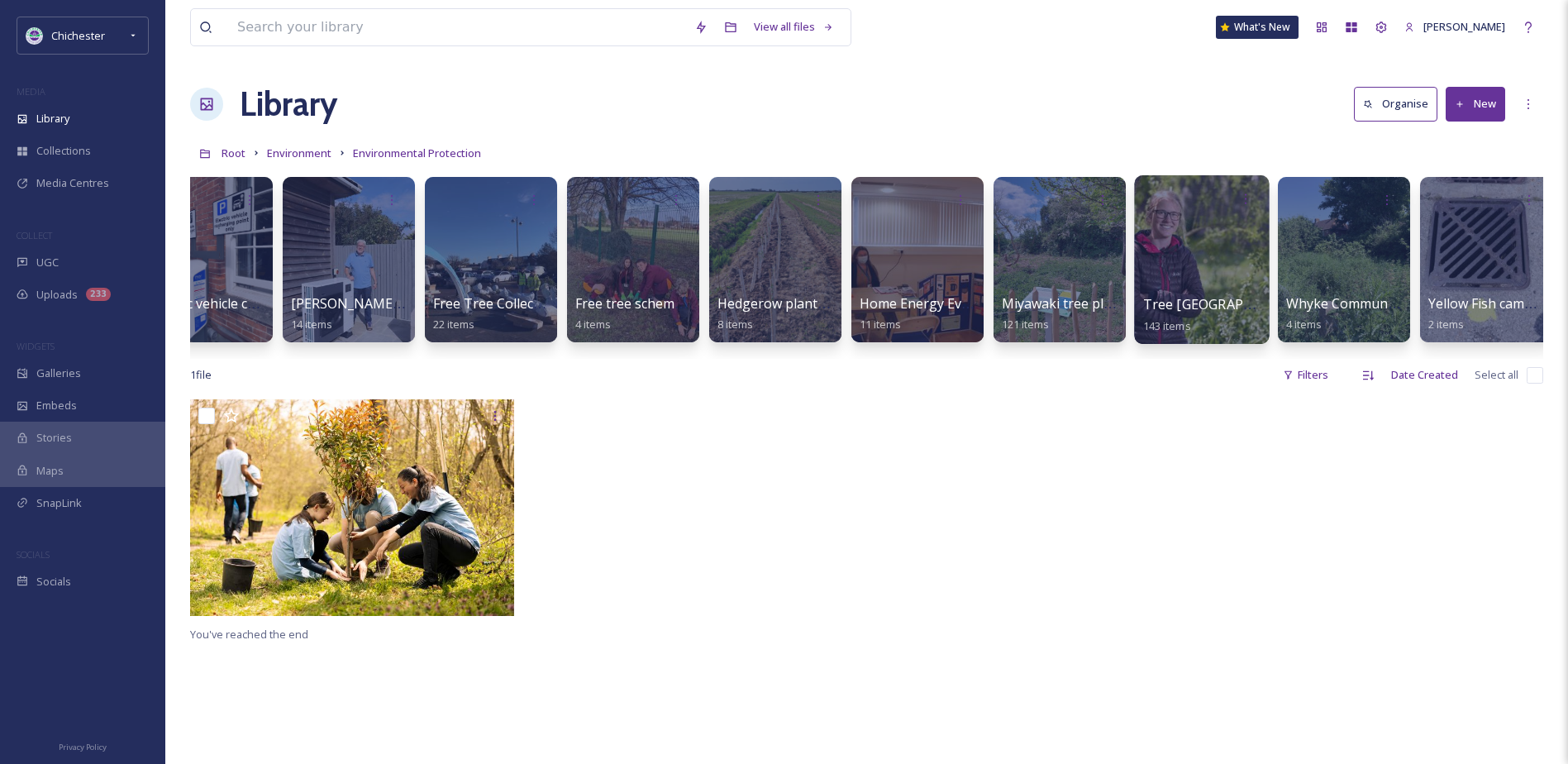
click at [1232, 259] on div at bounding box center [1202, 259] width 135 height 168
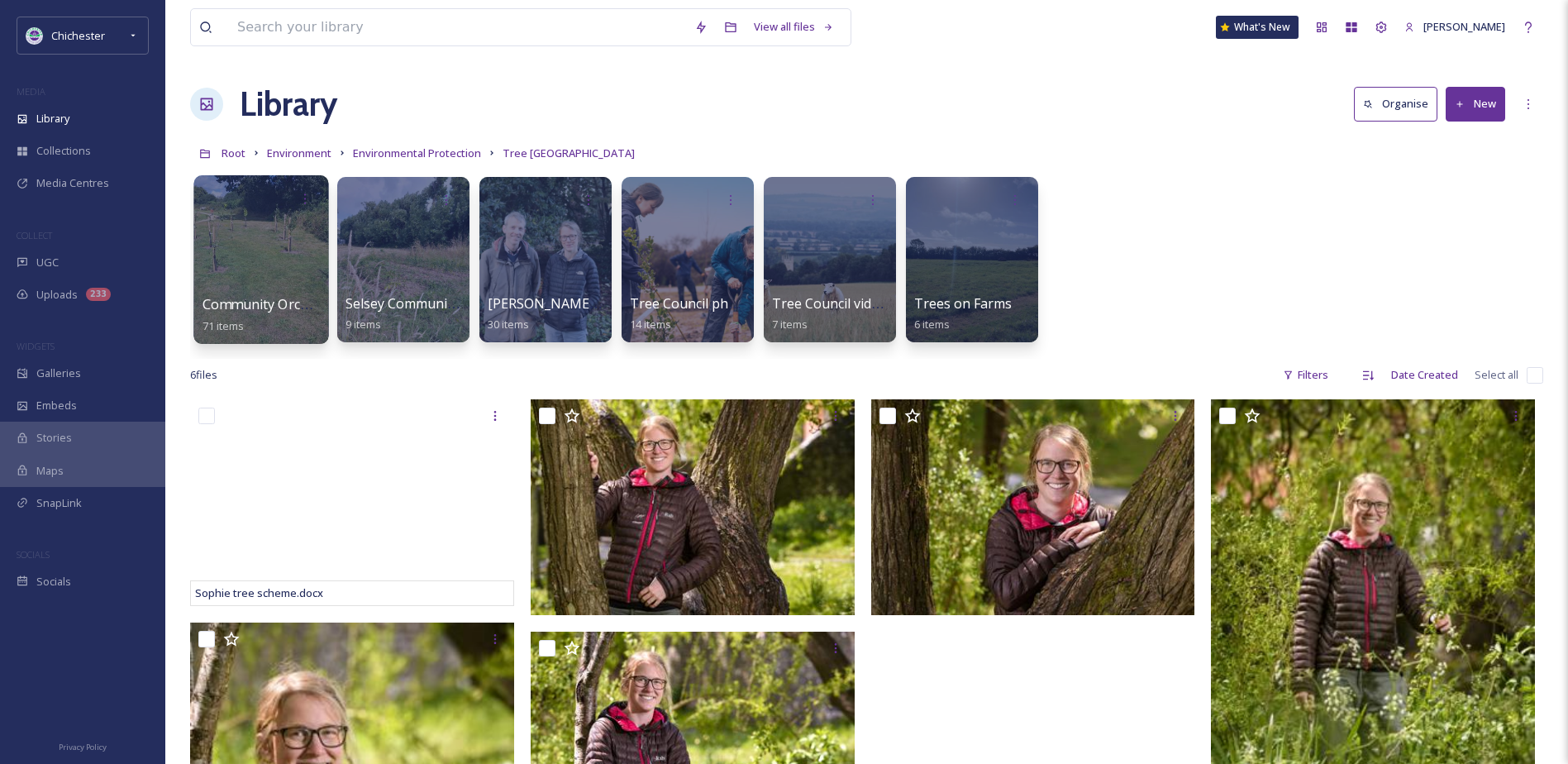
click at [300, 259] on div at bounding box center [261, 259] width 135 height 168
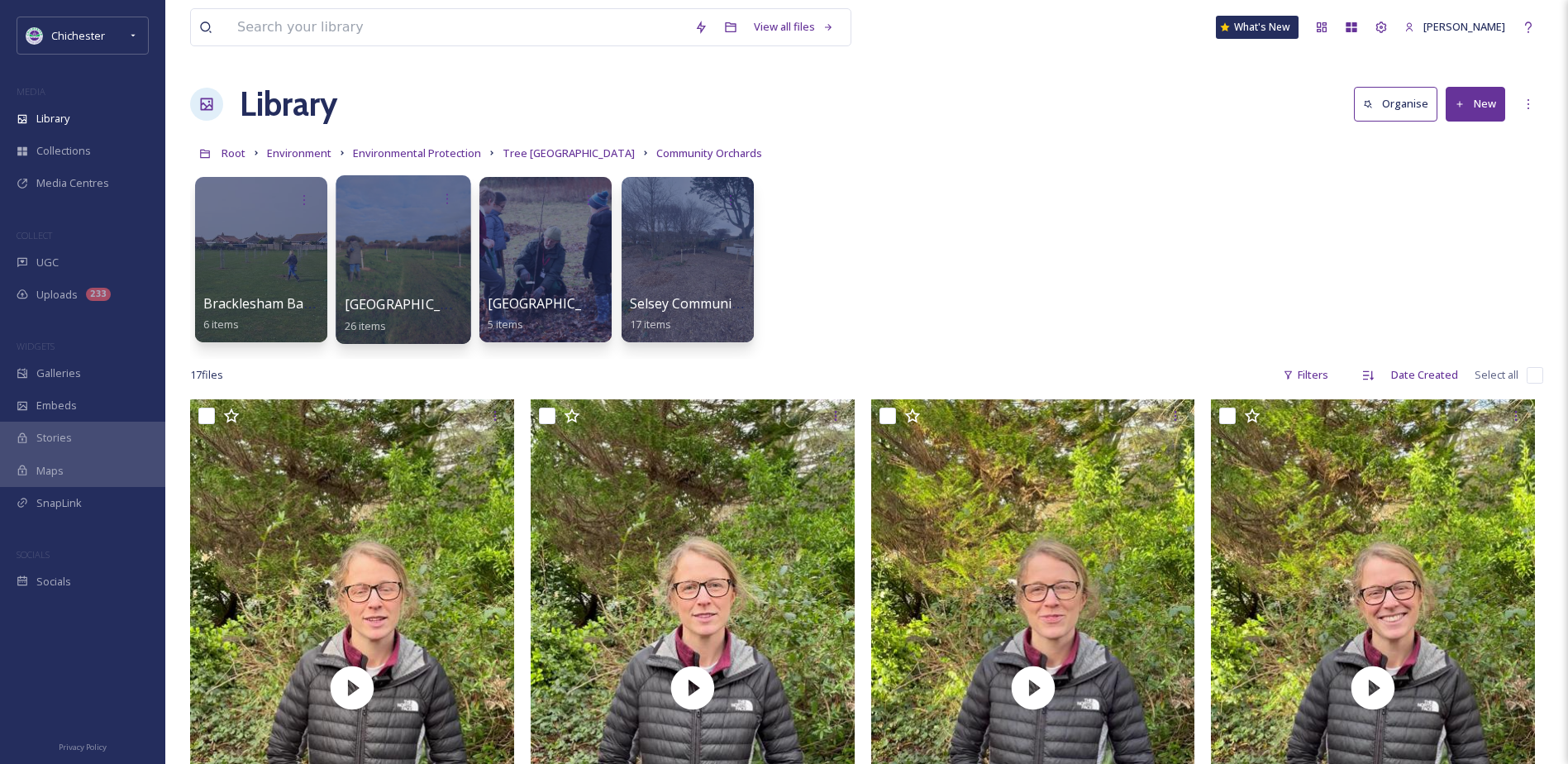
click at [393, 236] on div at bounding box center [403, 259] width 135 height 168
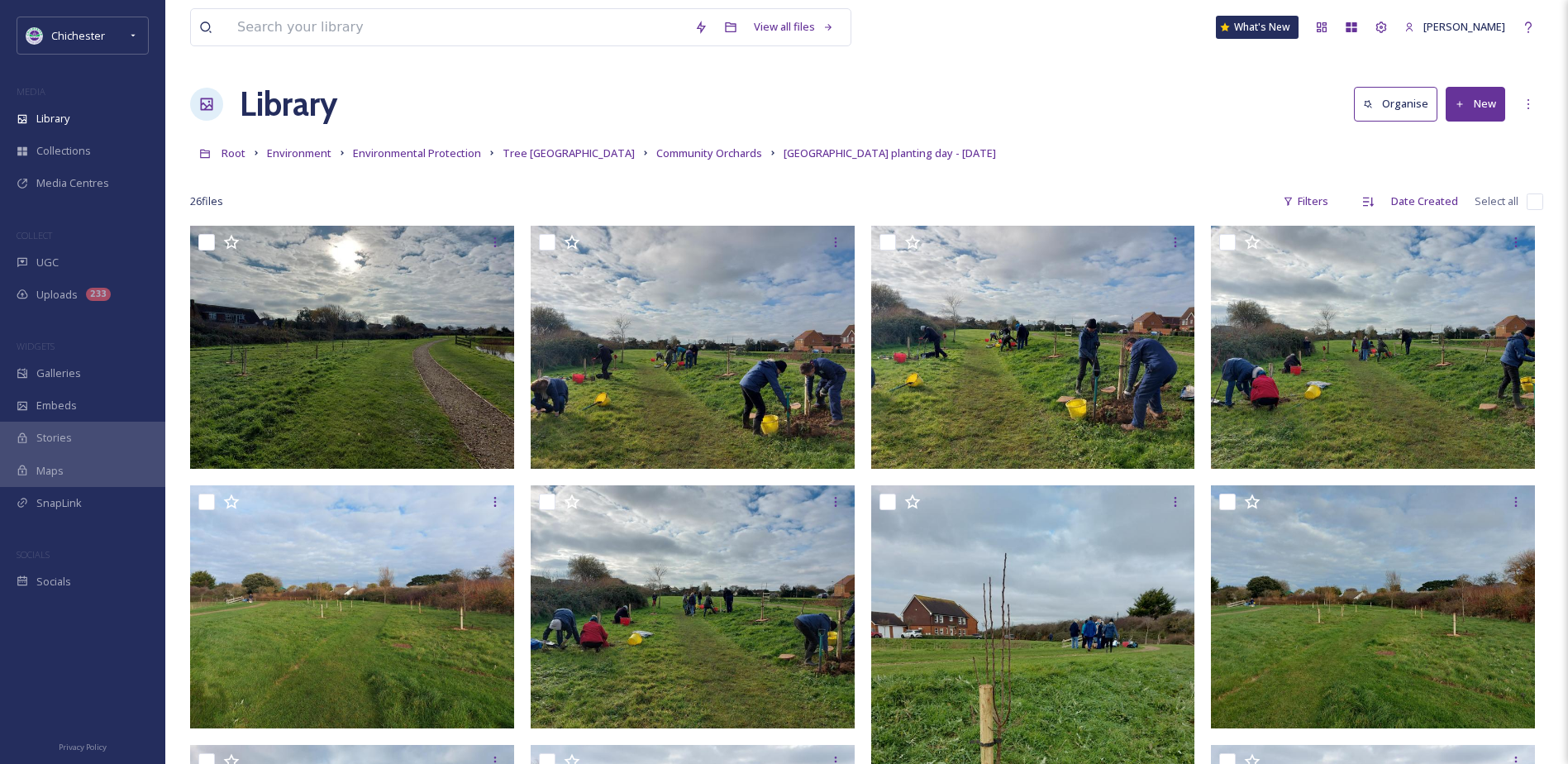
click at [737, 146] on link "Community Orchards" at bounding box center [710, 153] width 106 height 20
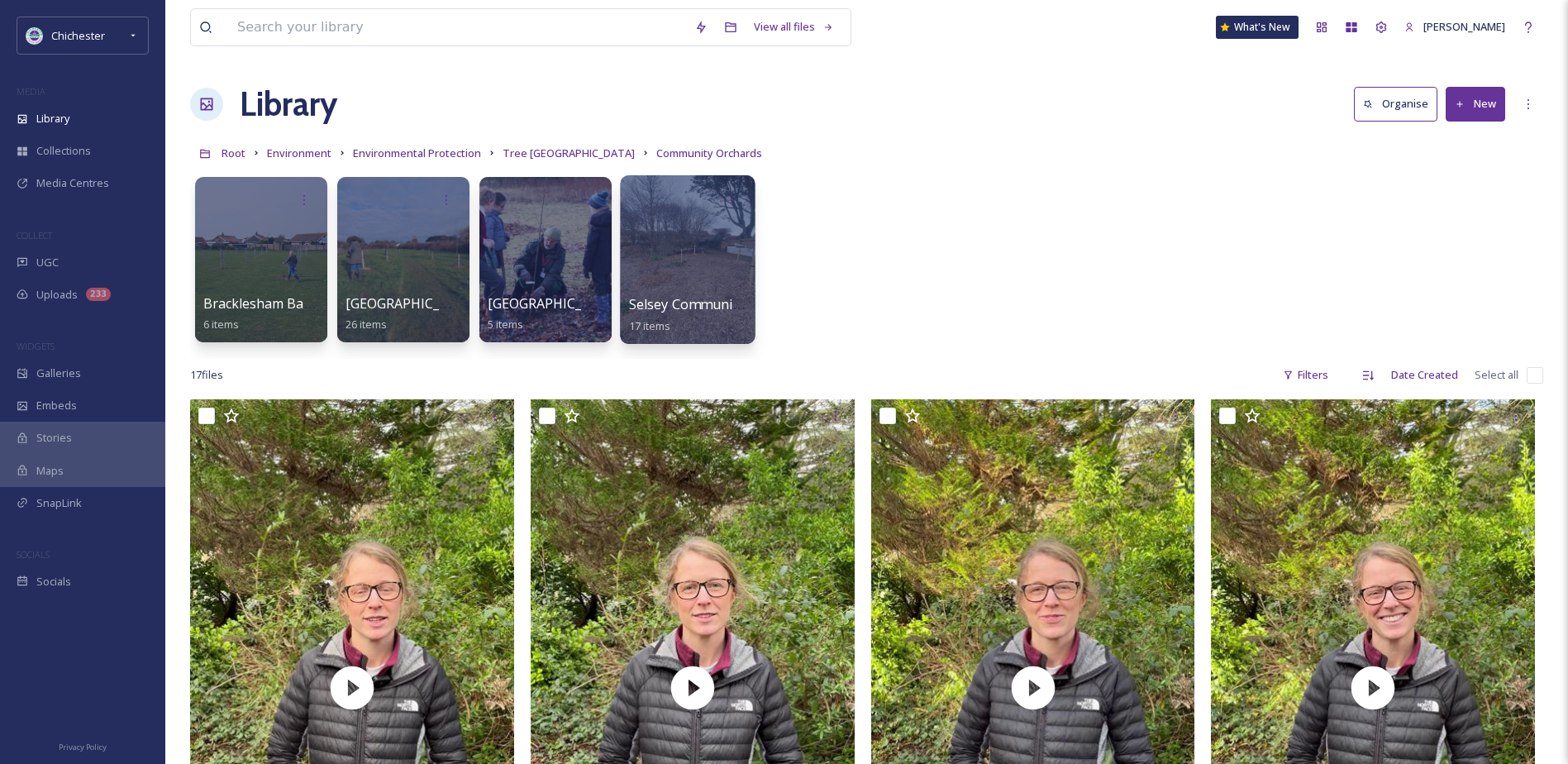
click at [716, 278] on div at bounding box center [687, 259] width 135 height 168
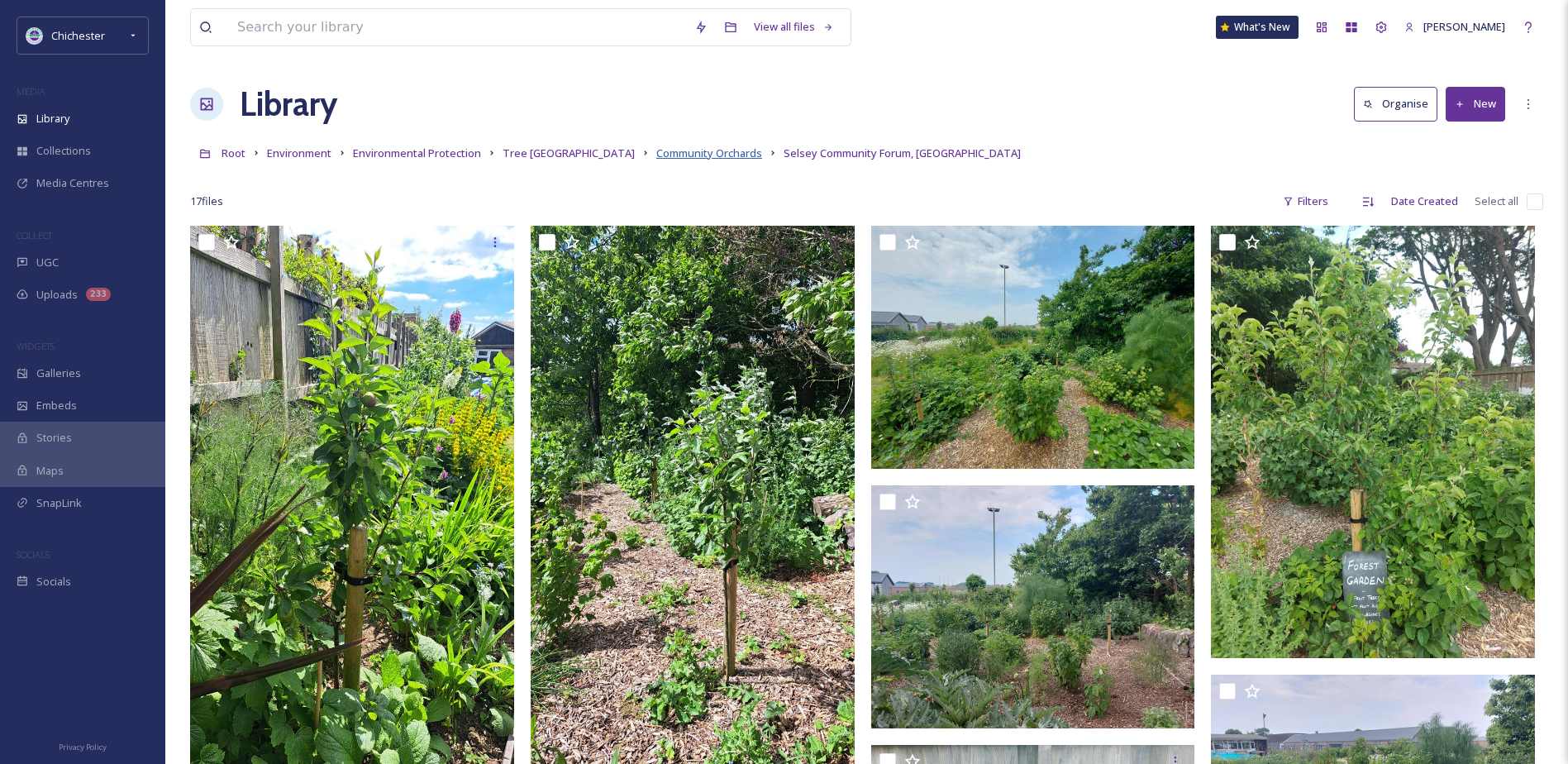
click at [694, 152] on span "Community Orchards" at bounding box center [710, 153] width 106 height 15
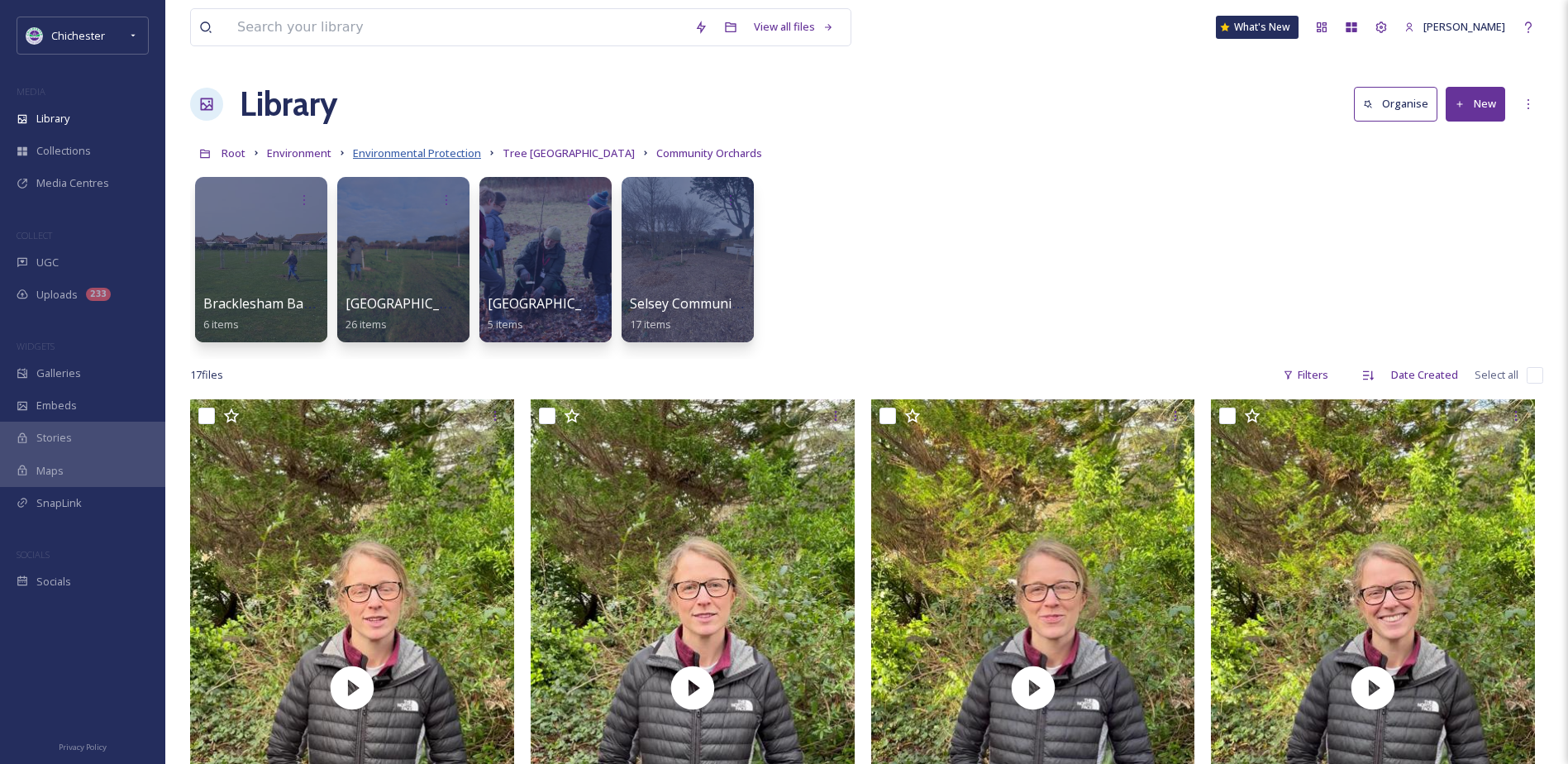
click at [473, 149] on span "Environmental Protection" at bounding box center [417, 153] width 128 height 15
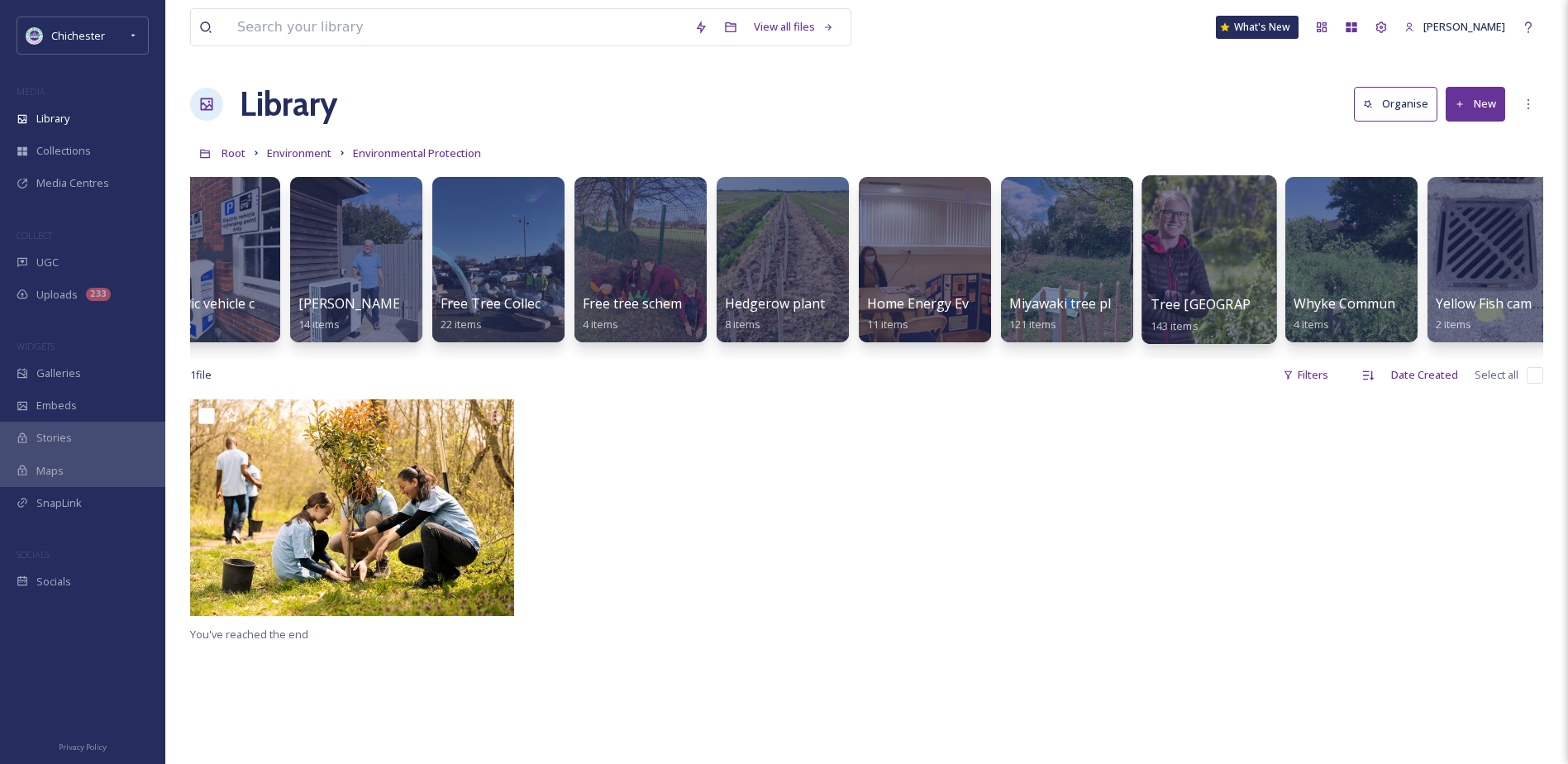
scroll to position [0, 332]
click at [1190, 257] on div at bounding box center [1208, 259] width 135 height 168
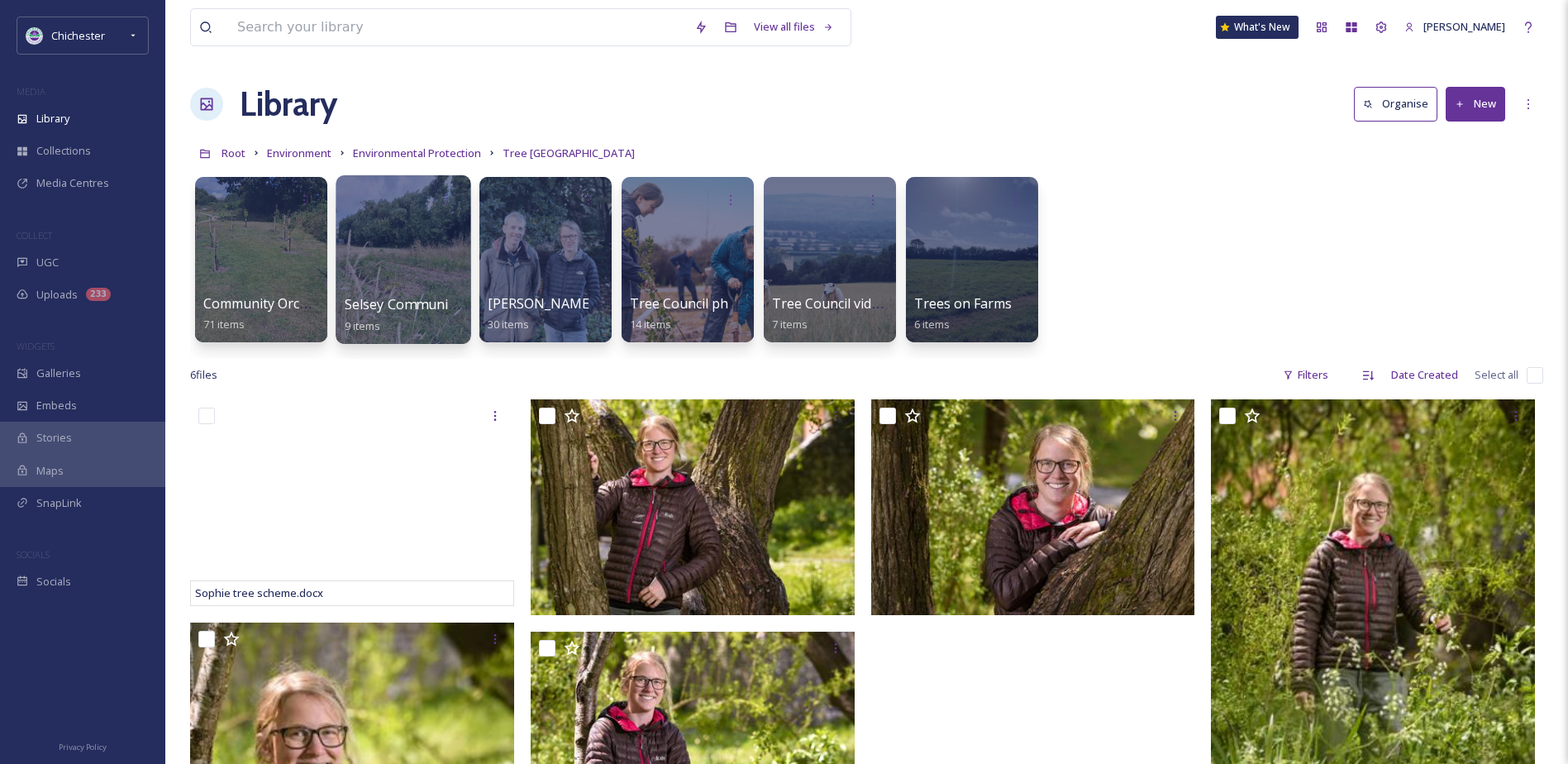
click at [439, 290] on div at bounding box center [403, 259] width 135 height 168
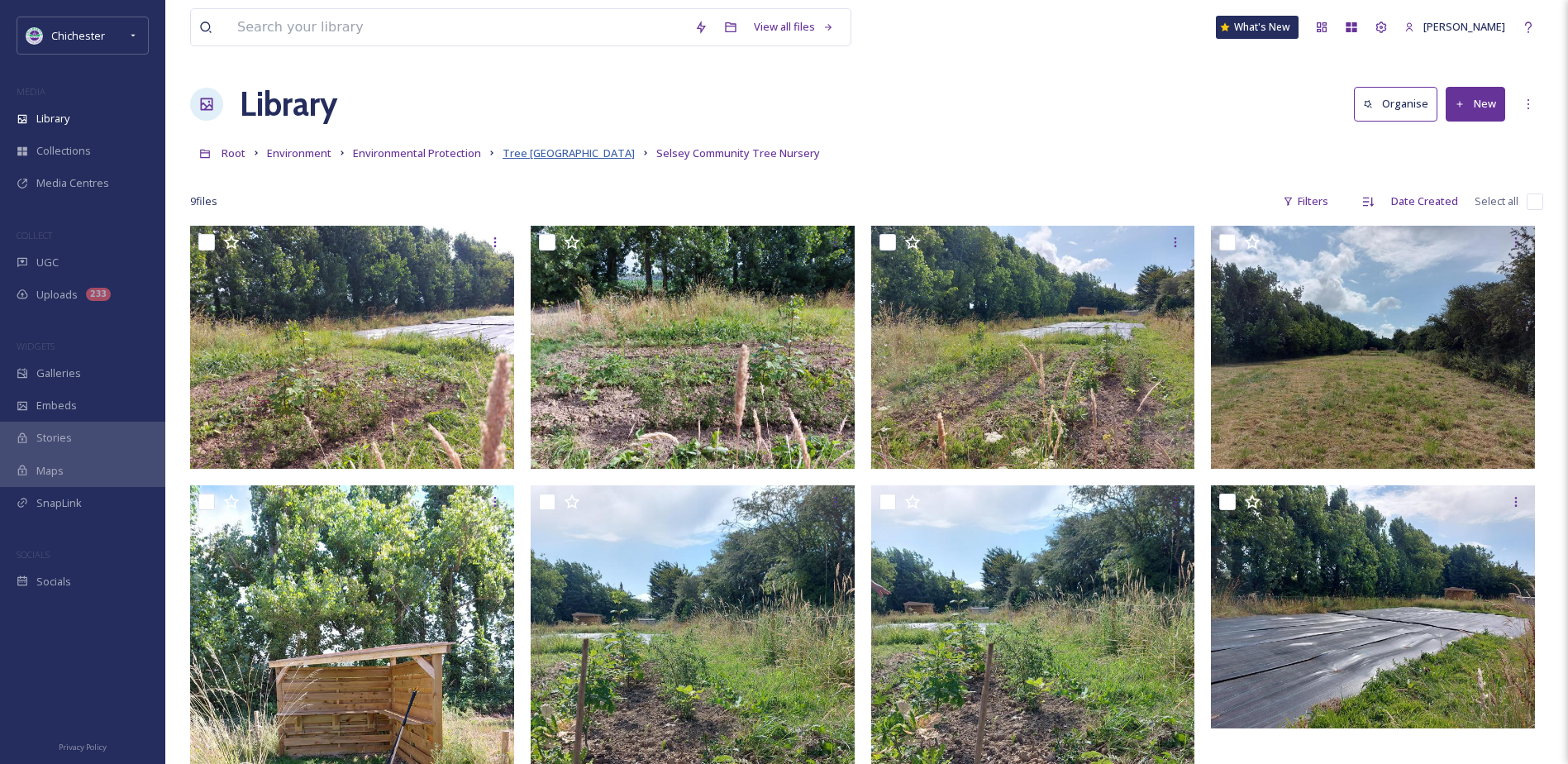
click at [581, 149] on span "Tree [GEOGRAPHIC_DATA]" at bounding box center [569, 153] width 132 height 15
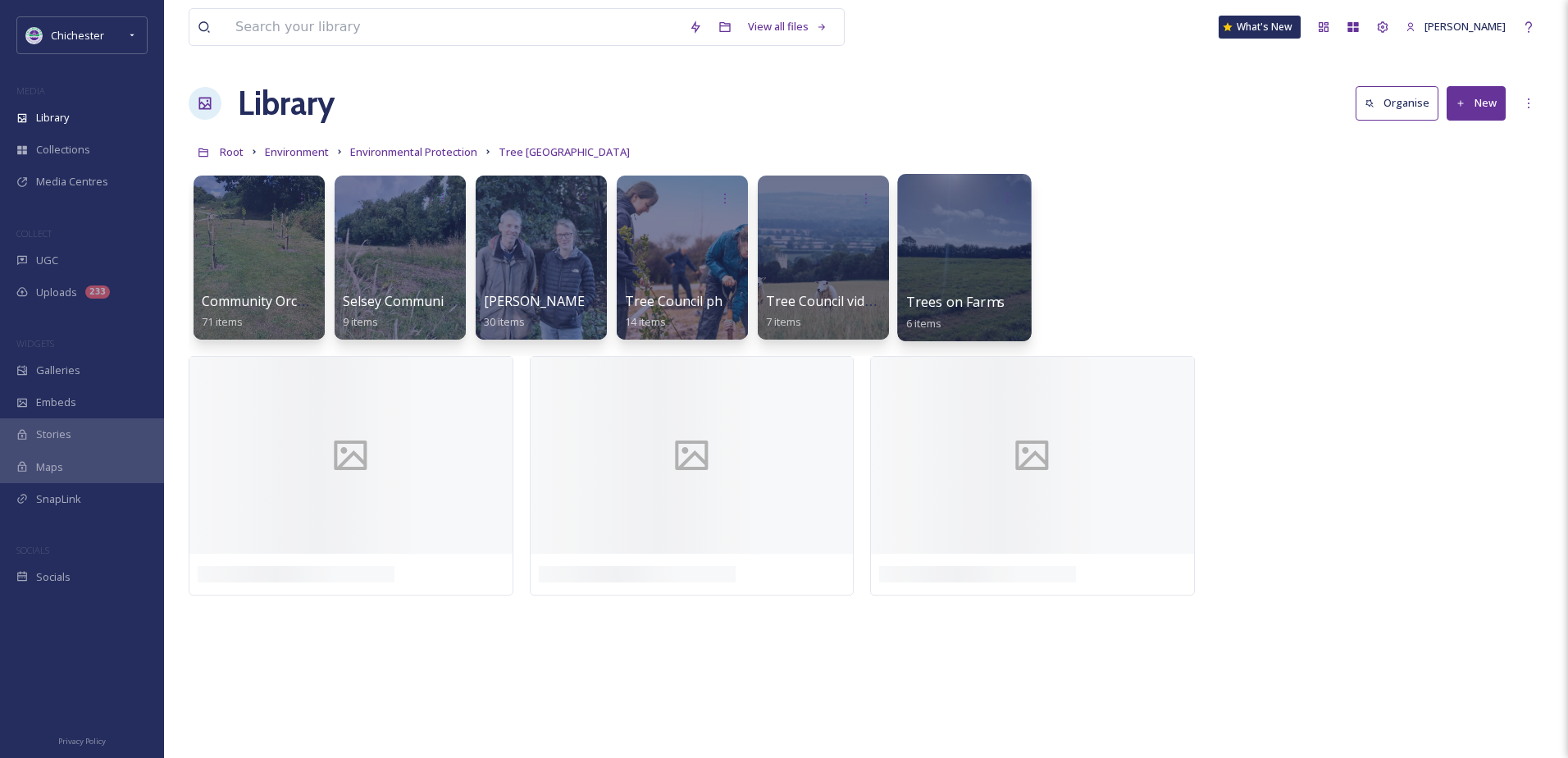
drag, startPoint x: 1049, startPoint y: 308, endPoint x: 971, endPoint y: 288, distance: 80.5
click at [1032, 308] on div "Community Orchards 71 items Selsey Community Tree Nursery 9 items [PERSON_NAME]…" at bounding box center [866, 261] width 1355 height 188
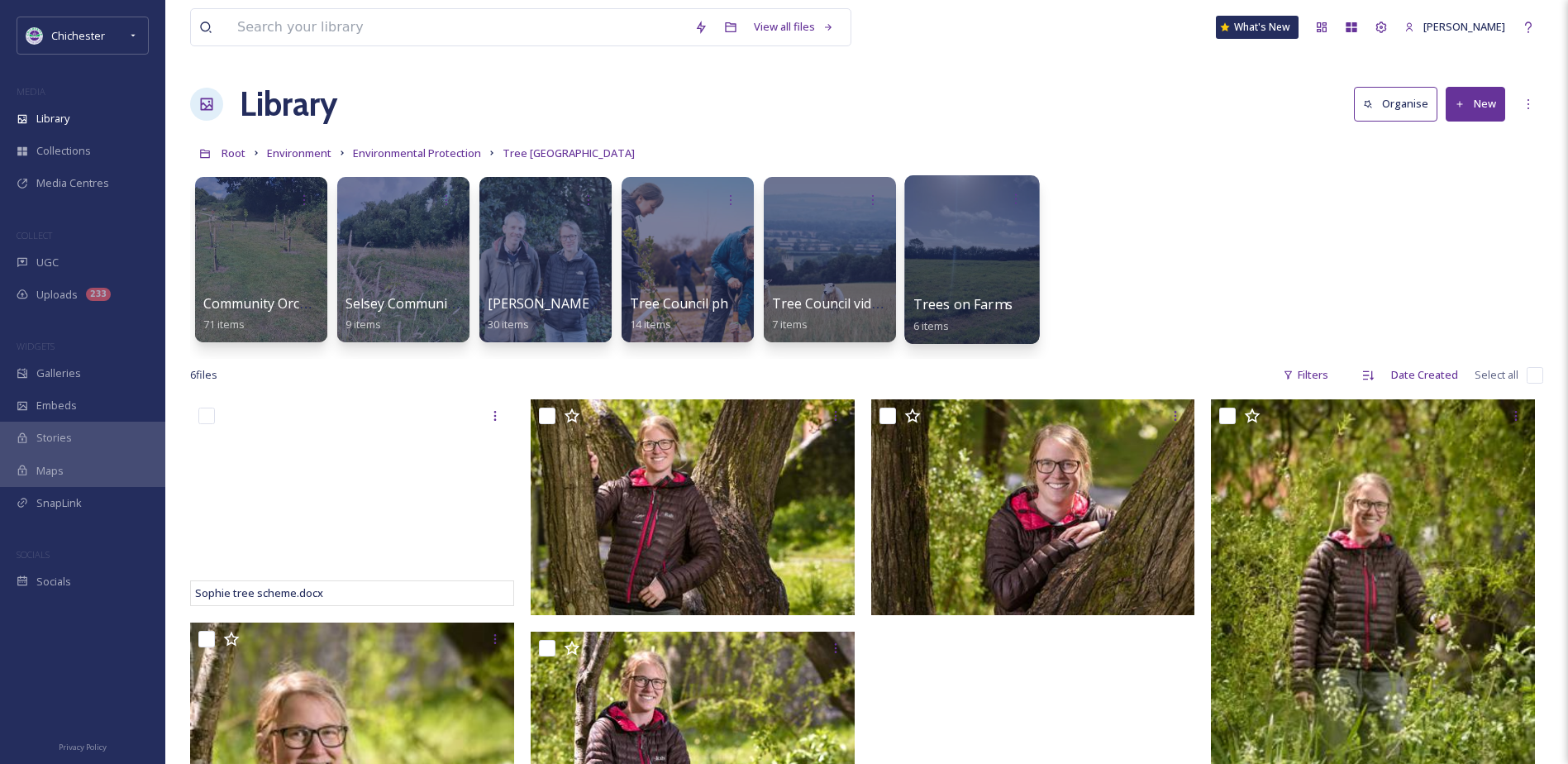
click at [946, 281] on div at bounding box center [972, 259] width 135 height 168
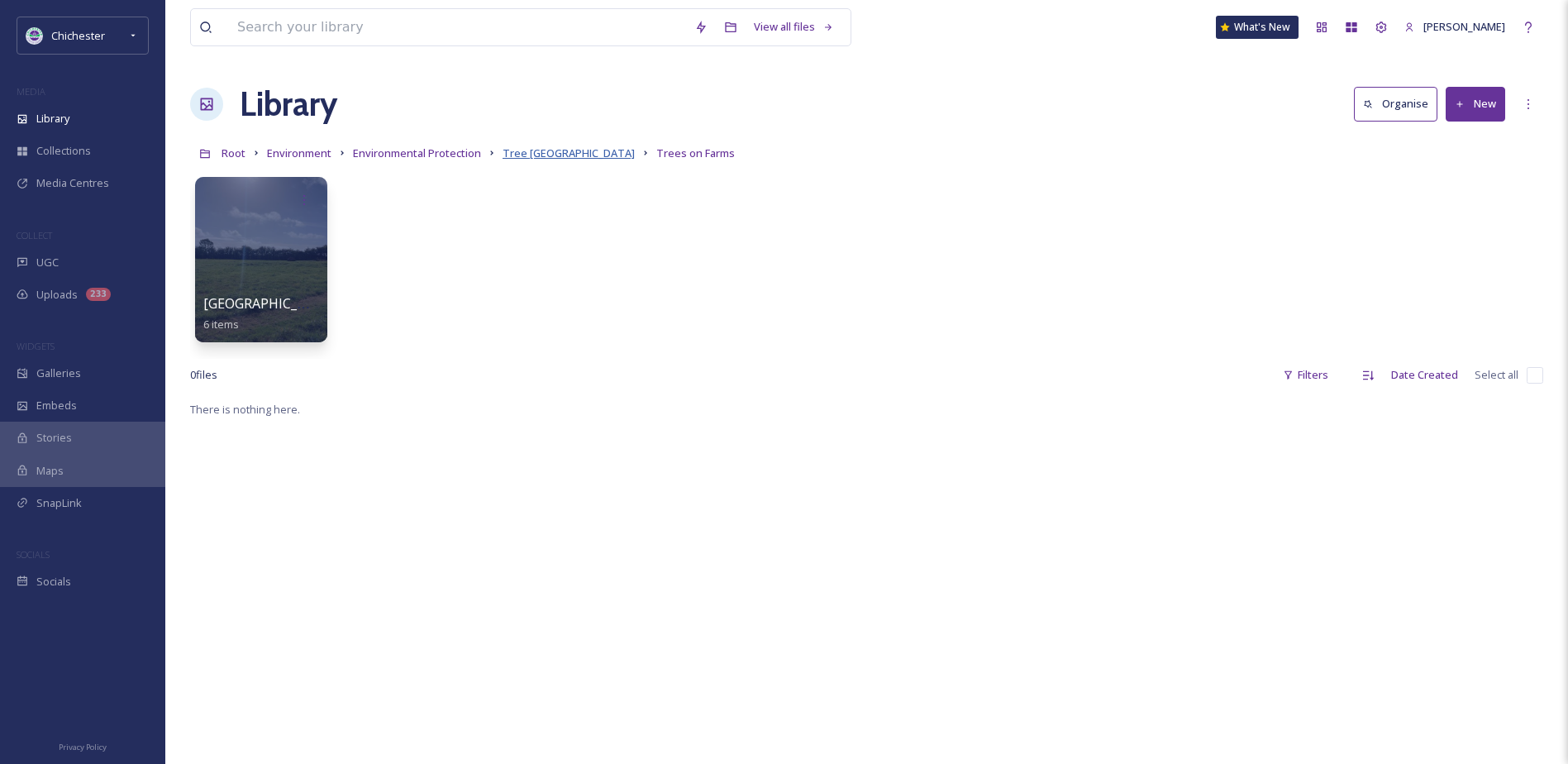
click at [569, 148] on span "Tree [GEOGRAPHIC_DATA]" at bounding box center [569, 153] width 132 height 15
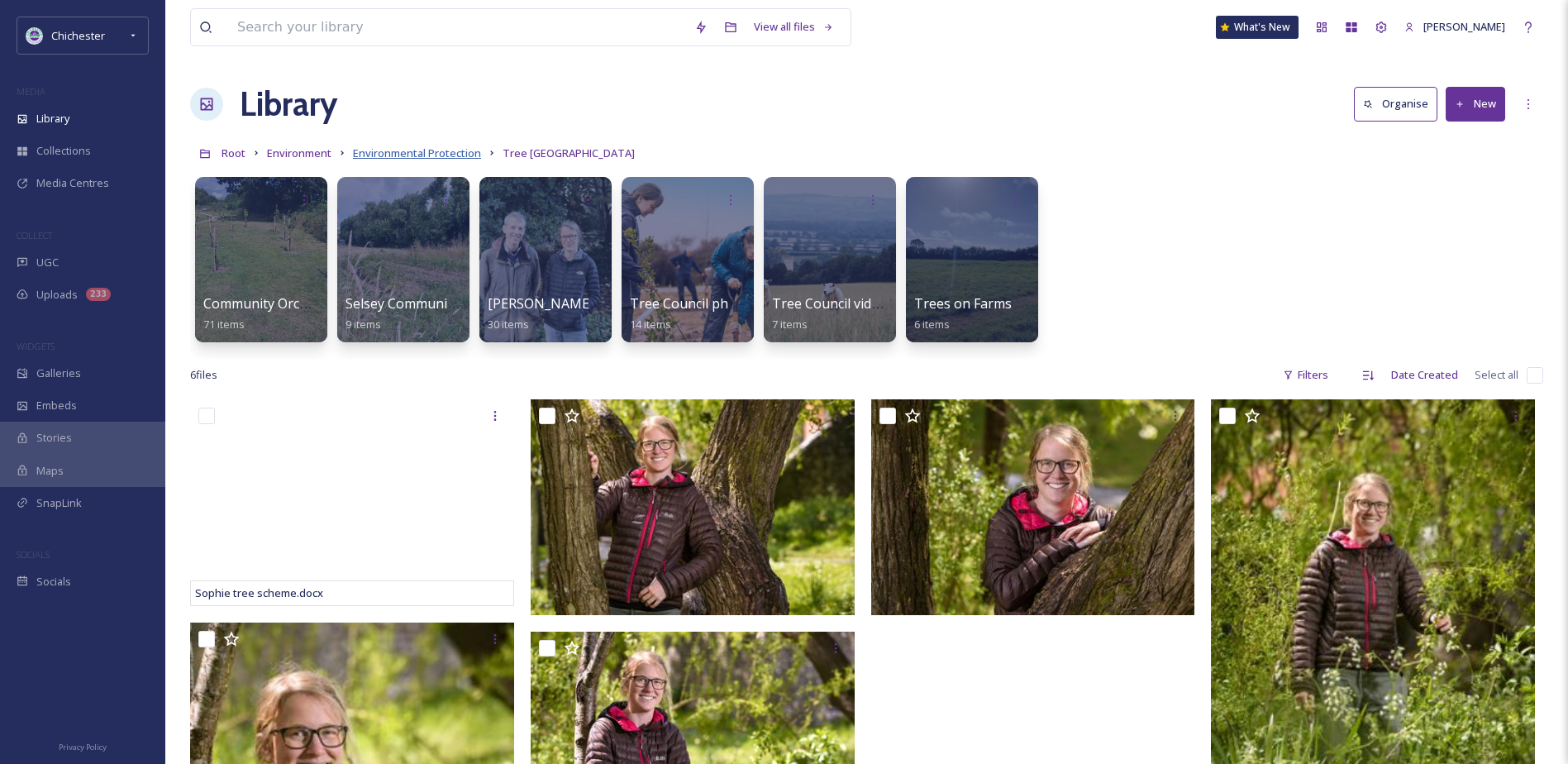
click at [472, 148] on span "Environmental Protection" at bounding box center [417, 153] width 128 height 15
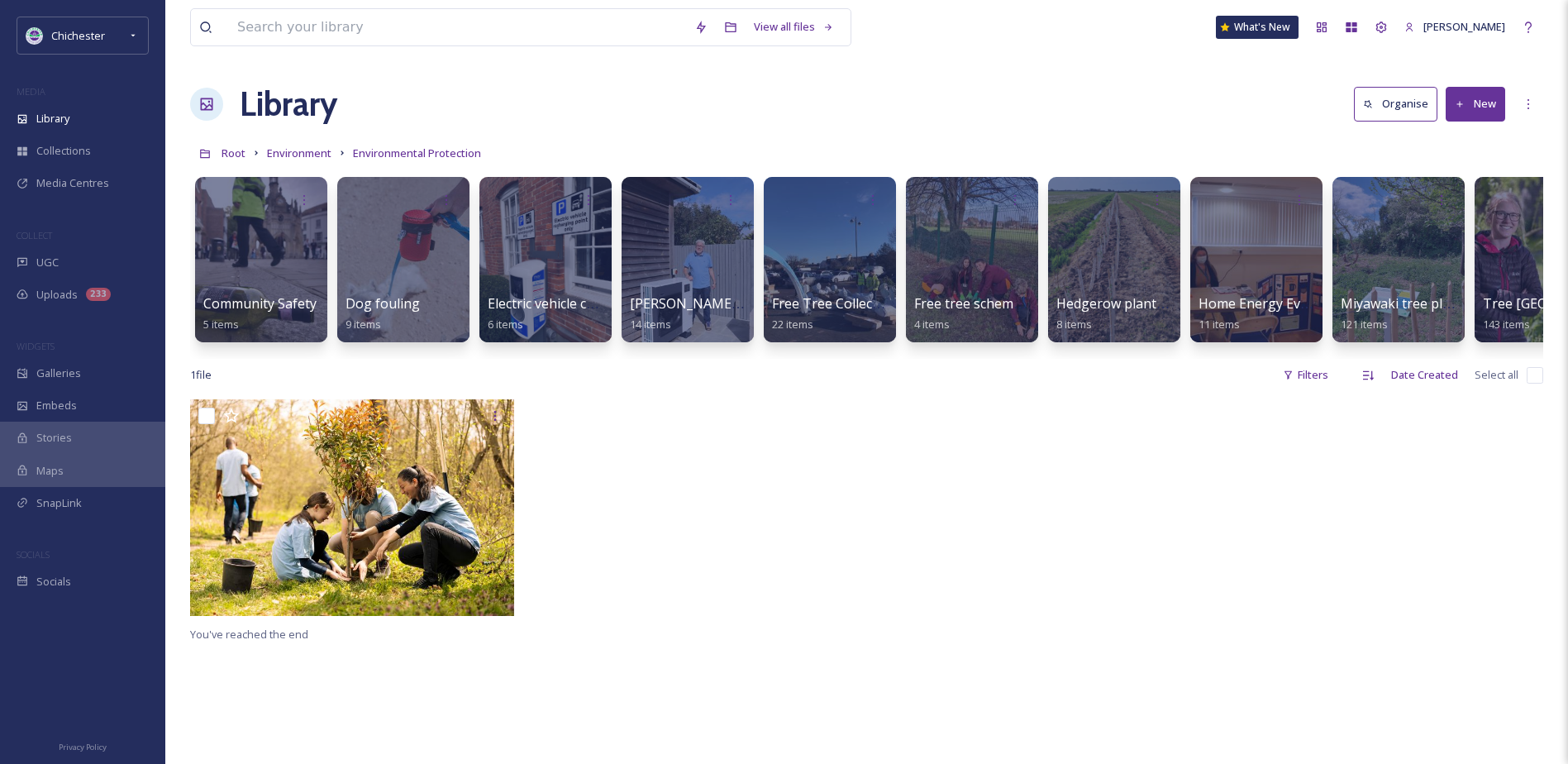
click at [1140, 372] on div "1 file Filters Date Created Select all" at bounding box center [866, 375] width 1353 height 32
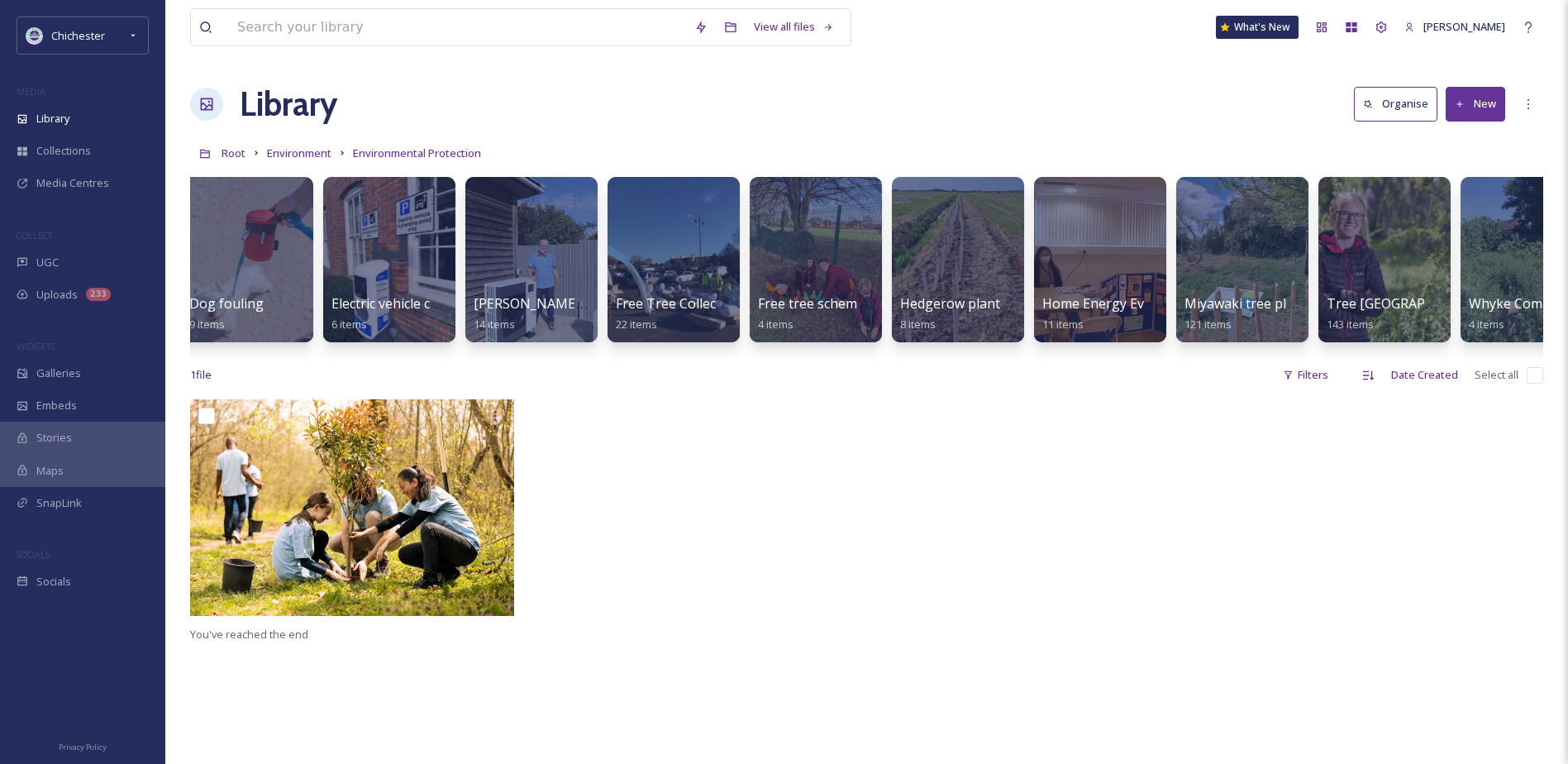
scroll to position [0, 174]
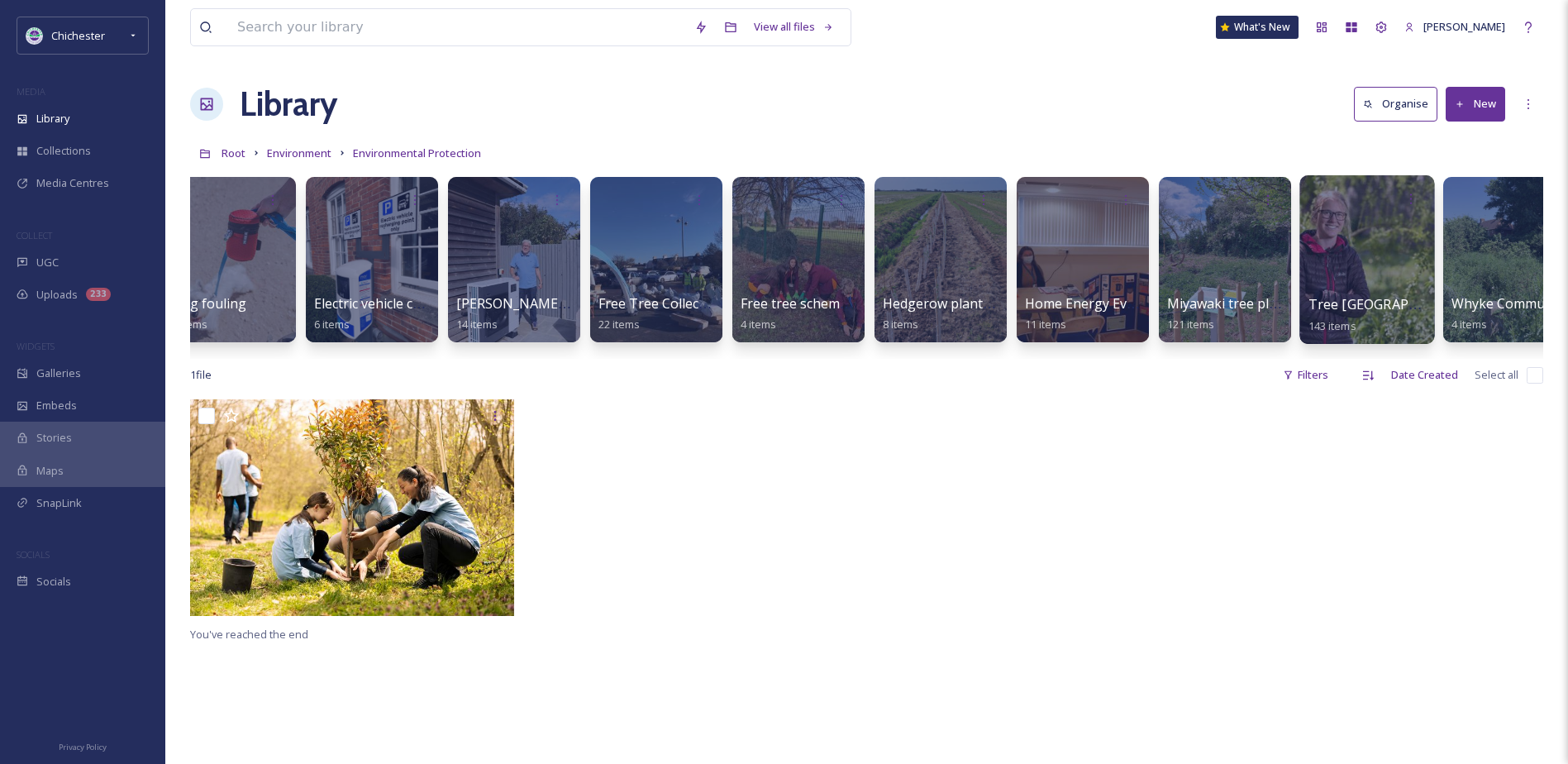
click at [1333, 282] on div at bounding box center [1366, 259] width 135 height 168
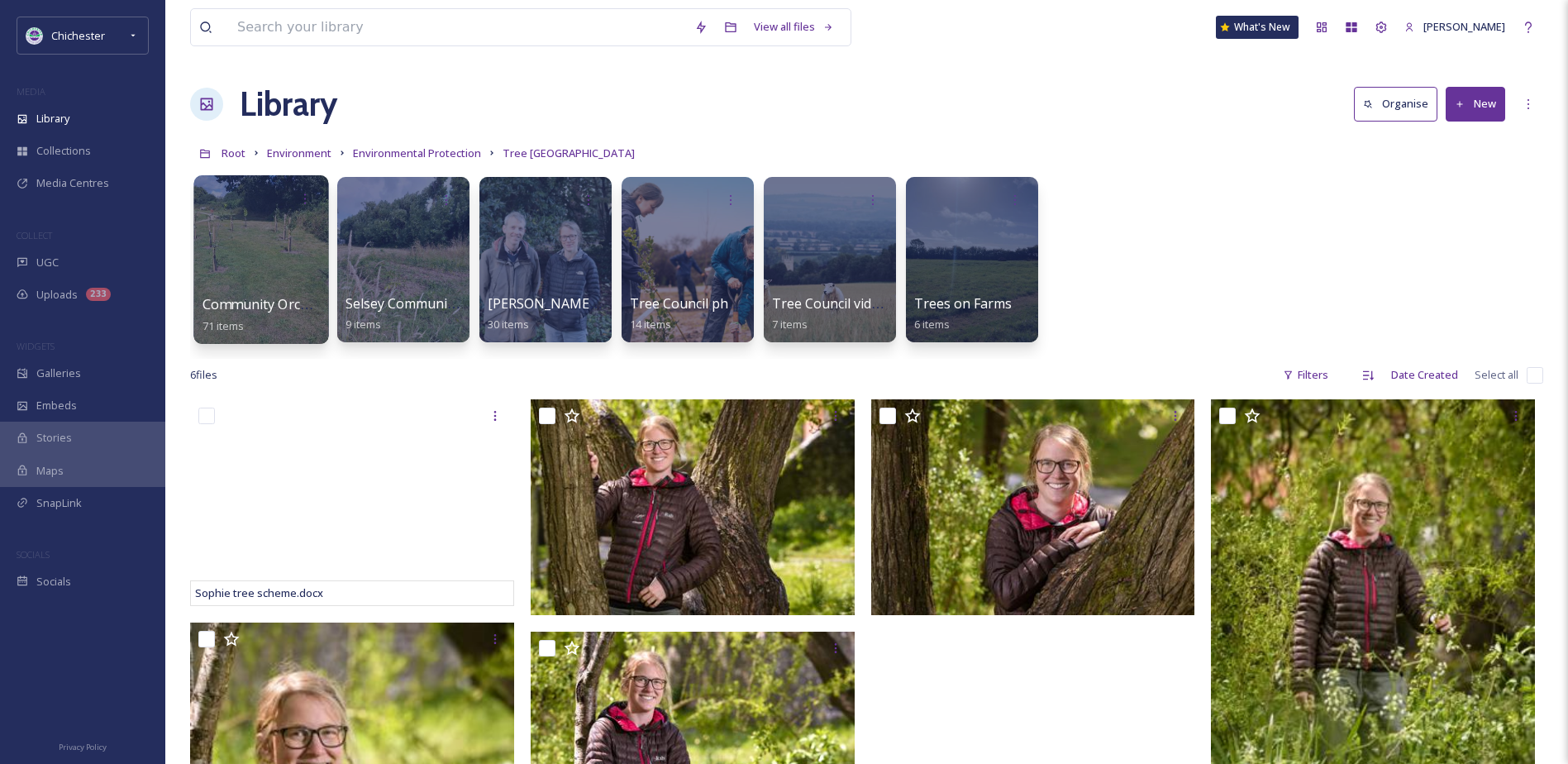
click at [297, 277] on div at bounding box center [261, 259] width 135 height 168
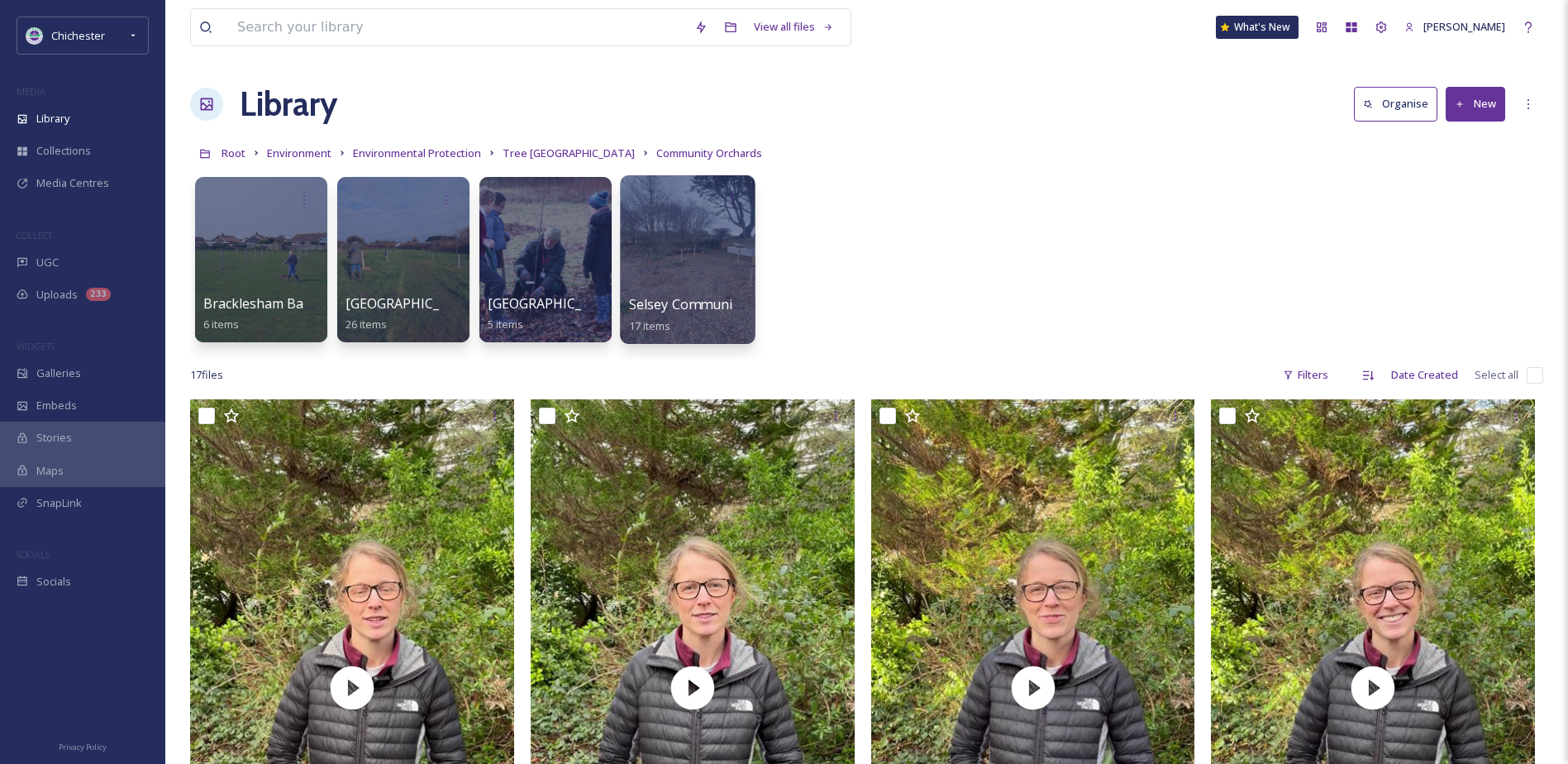
click at [699, 250] on div at bounding box center [687, 259] width 135 height 168
